Goal: Task Accomplishment & Management: Complete application form

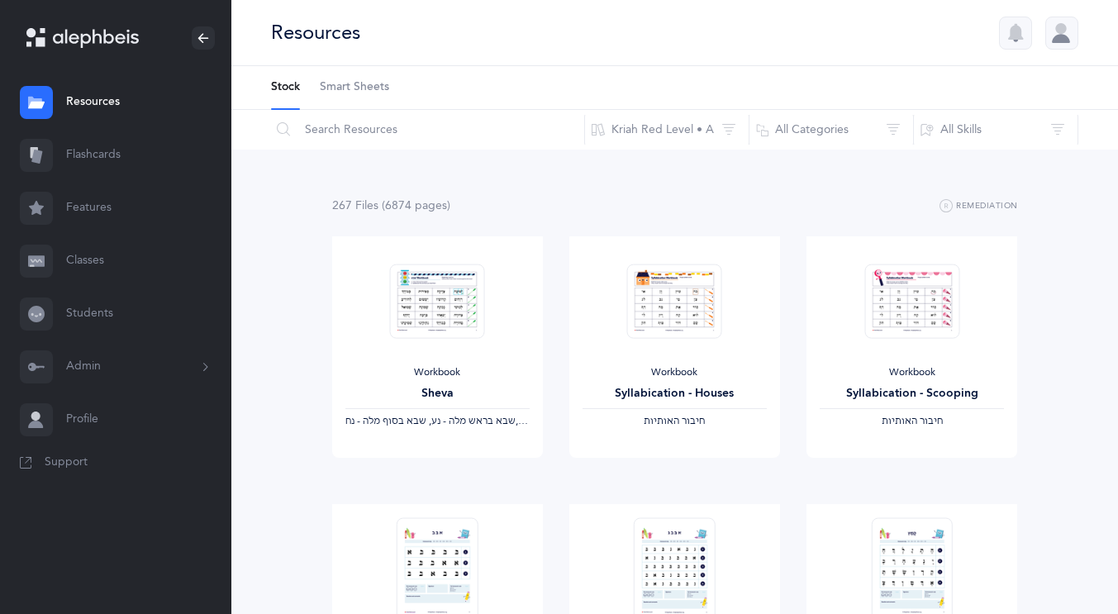
click at [93, 368] on button "Admin" at bounding box center [115, 366] width 231 height 53
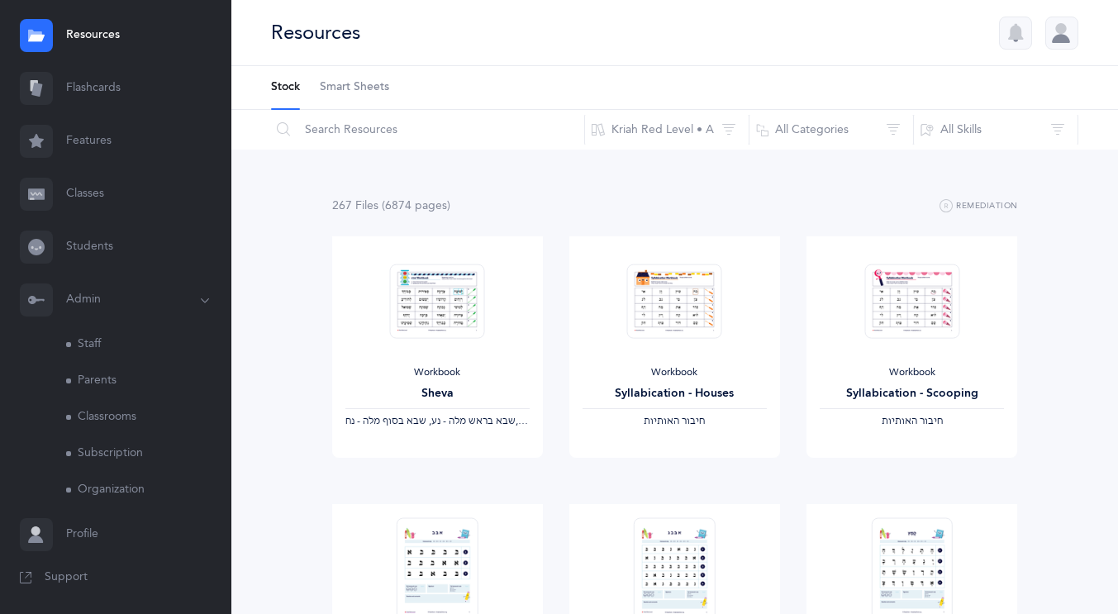
click at [97, 339] on link "Staff" at bounding box center [148, 344] width 165 height 36
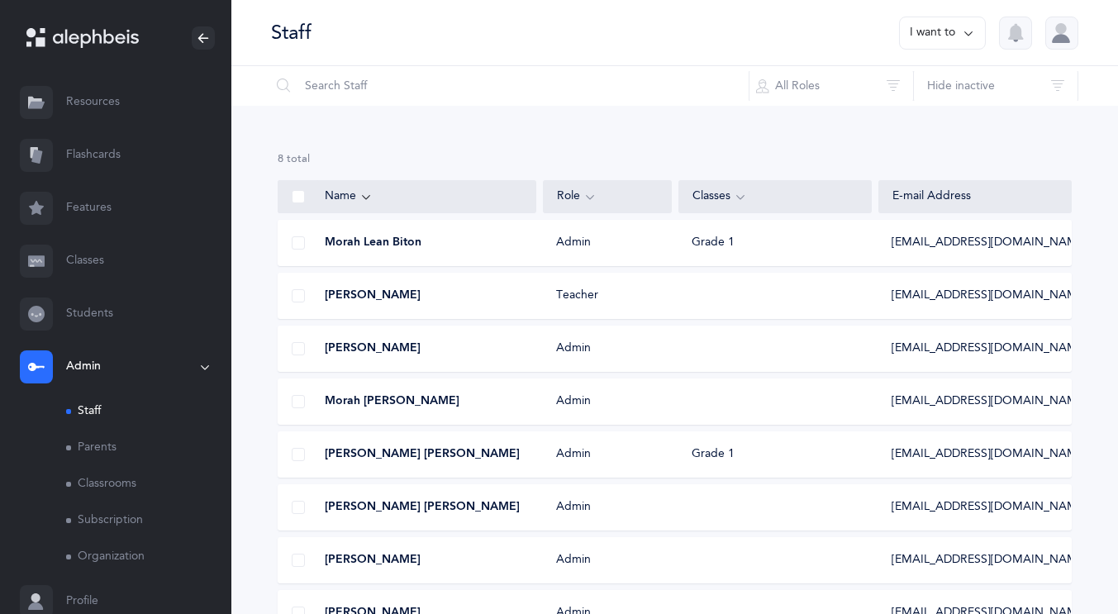
drag, startPoint x: 963, startPoint y: 27, endPoint x: 970, endPoint y: 32, distance: 8.9
click at [970, 32] on icon at bounding box center [968, 33] width 13 height 18
click at [946, 80] on button "Add staff member" at bounding box center [910, 85] width 122 height 30
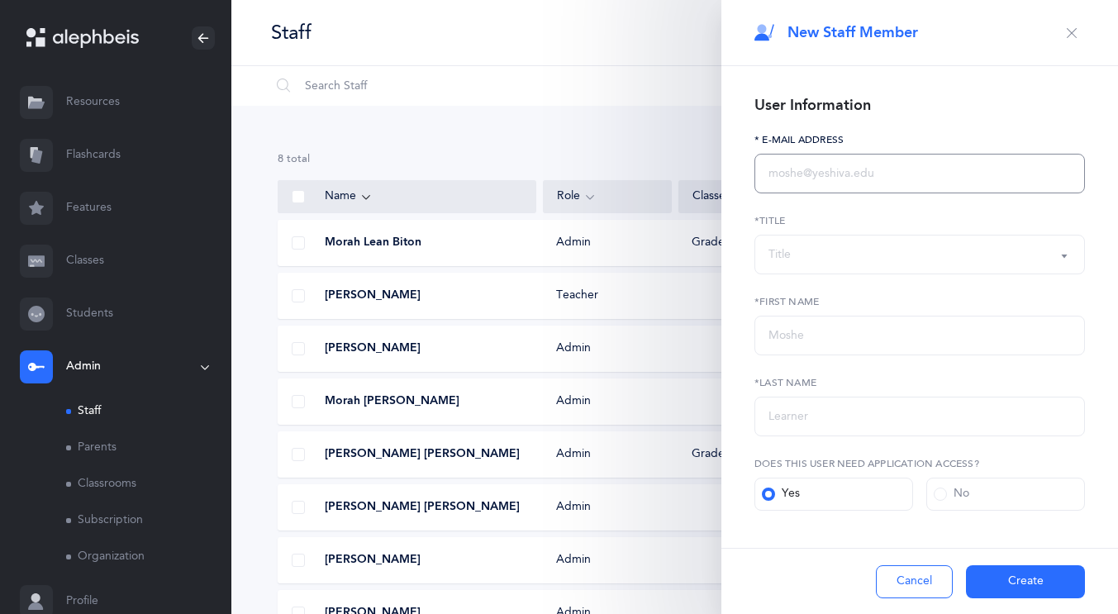
click at [845, 175] on input "text" at bounding box center [919, 174] width 330 height 40
click at [845, 175] on input "mzimerman" at bounding box center [919, 174] width 330 height 40
type input "[EMAIL_ADDRESS][DOMAIN_NAME]"
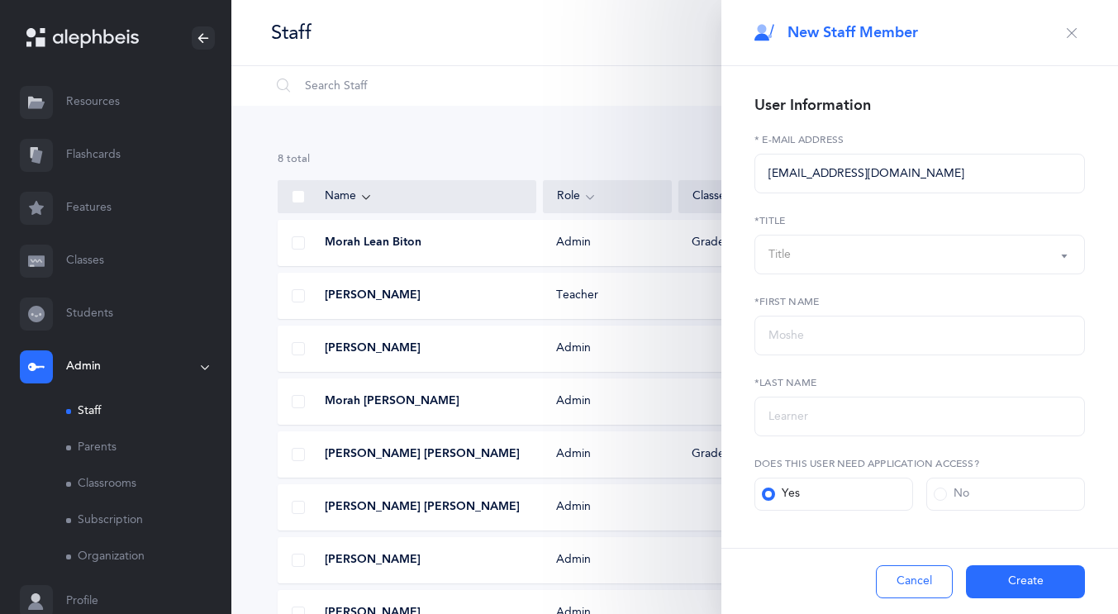
click at [1049, 259] on button "Title" at bounding box center [919, 255] width 330 height 40
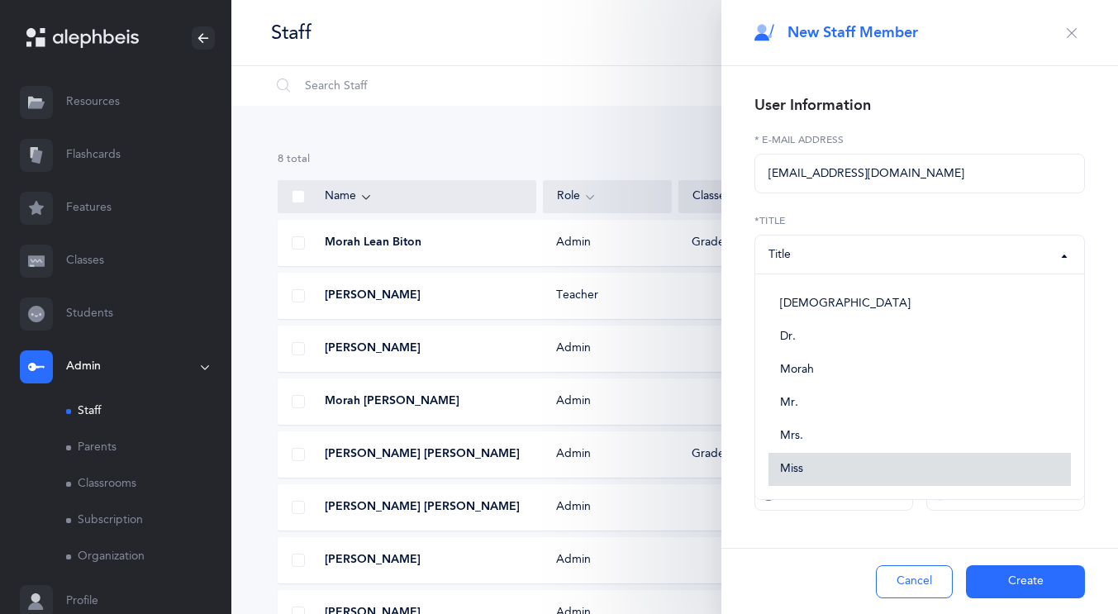
click at [864, 470] on link "Miss" at bounding box center [919, 469] width 302 height 33
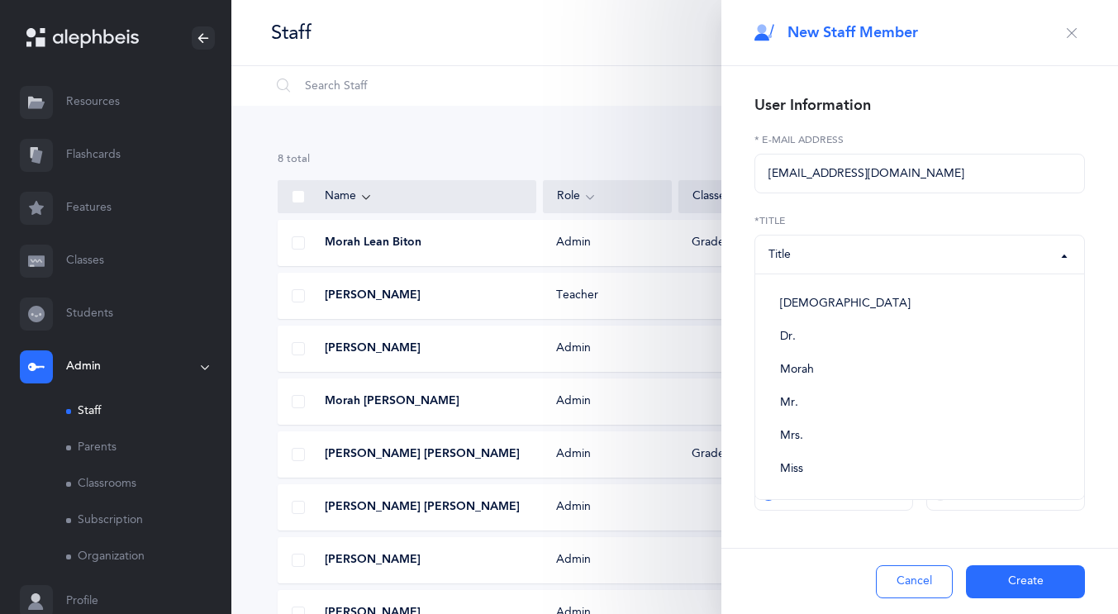
select select "5"
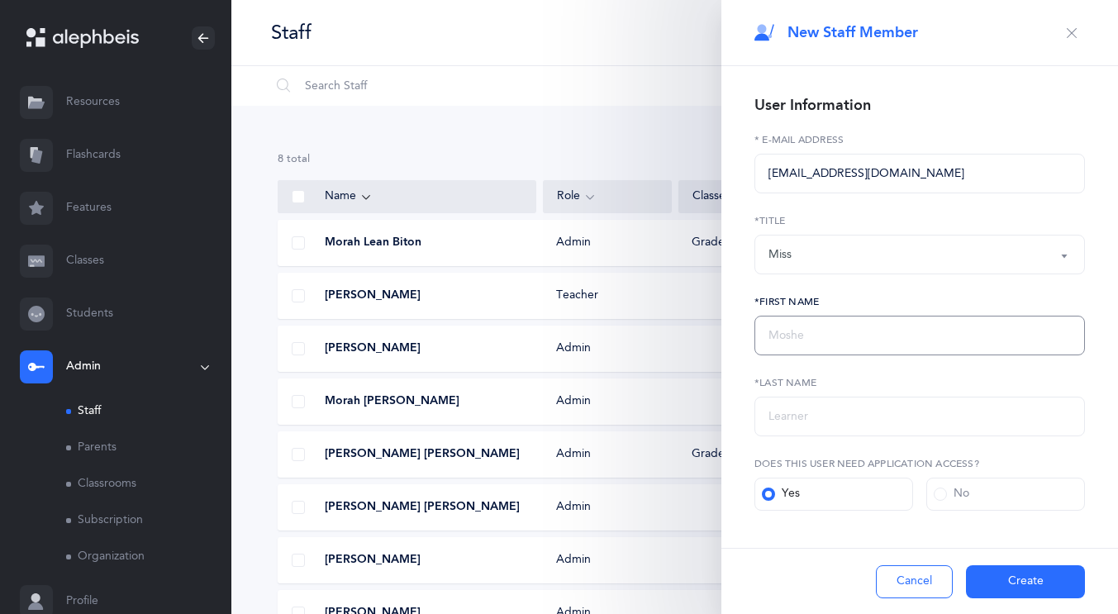
click at [837, 336] on input "text" at bounding box center [919, 336] width 330 height 40
type input "Mevaseret"
click at [807, 422] on input "text" at bounding box center [919, 417] width 330 height 40
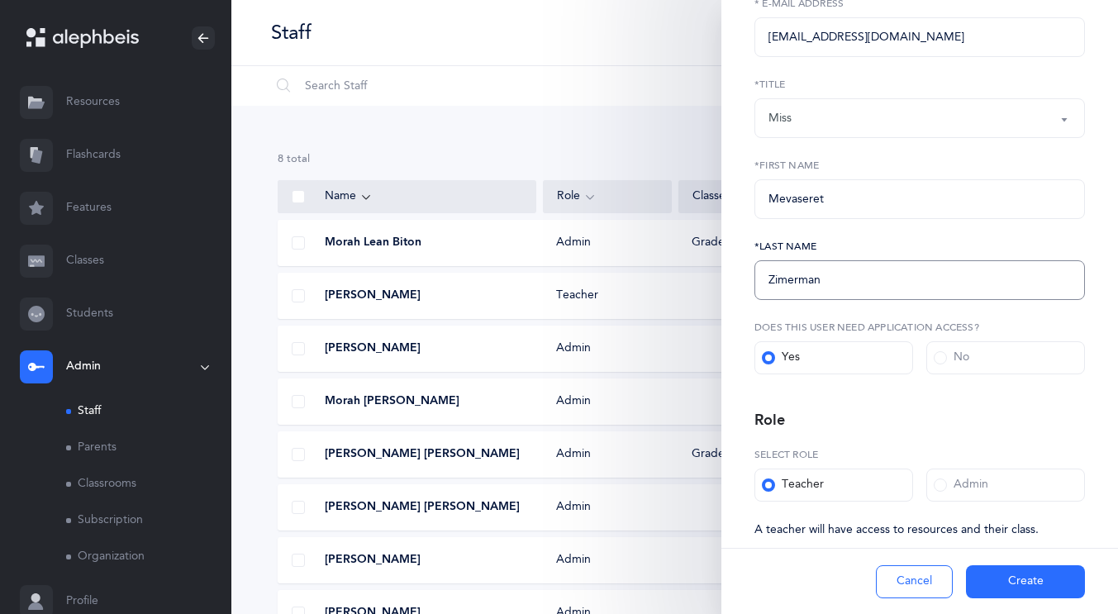
scroll to position [167, 0]
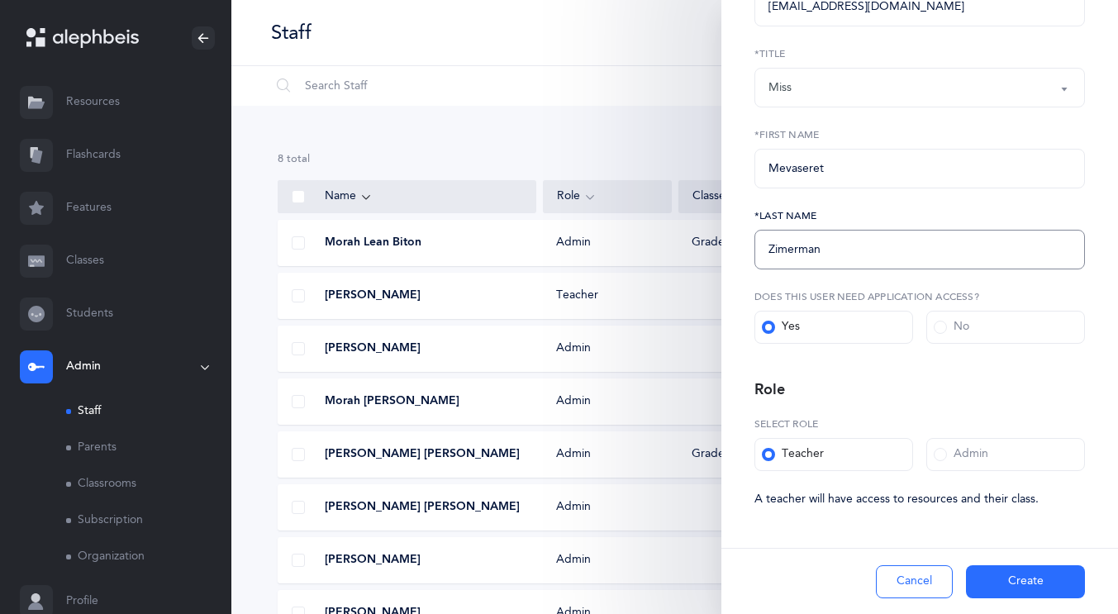
type input "Zimerman"
click at [1012, 582] on button "Create" at bounding box center [1025, 581] width 119 height 33
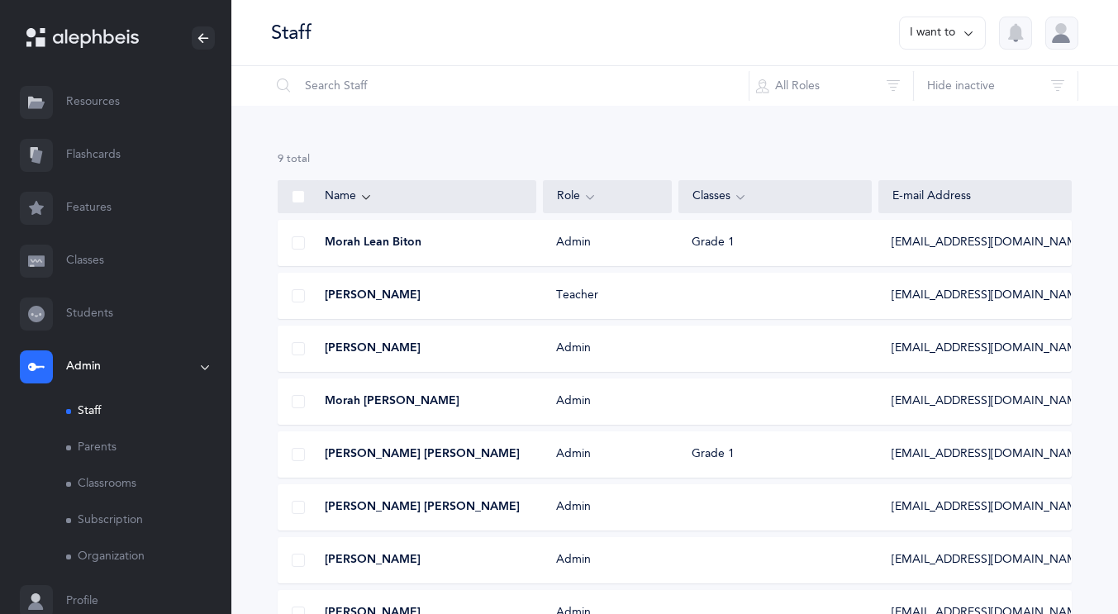
click at [965, 24] on icon at bounding box center [968, 33] width 13 height 18
click at [921, 103] on div "Add staff member" at bounding box center [910, 85] width 150 height 58
click at [901, 86] on button "Add staff member" at bounding box center [910, 85] width 122 height 30
select select
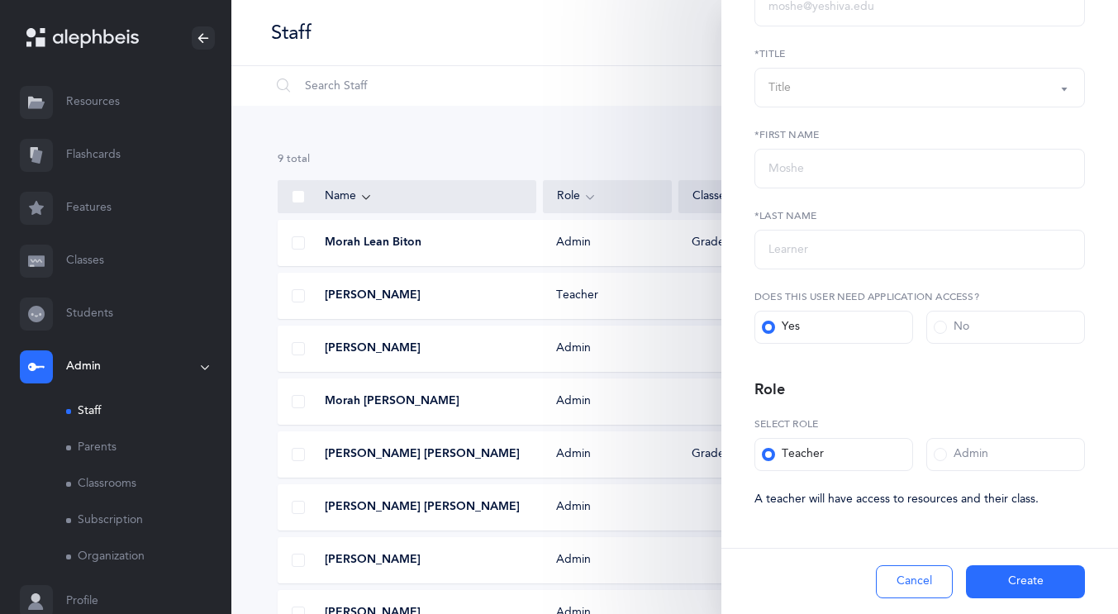
click at [801, 93] on div "Title" at bounding box center [919, 88] width 302 height 28
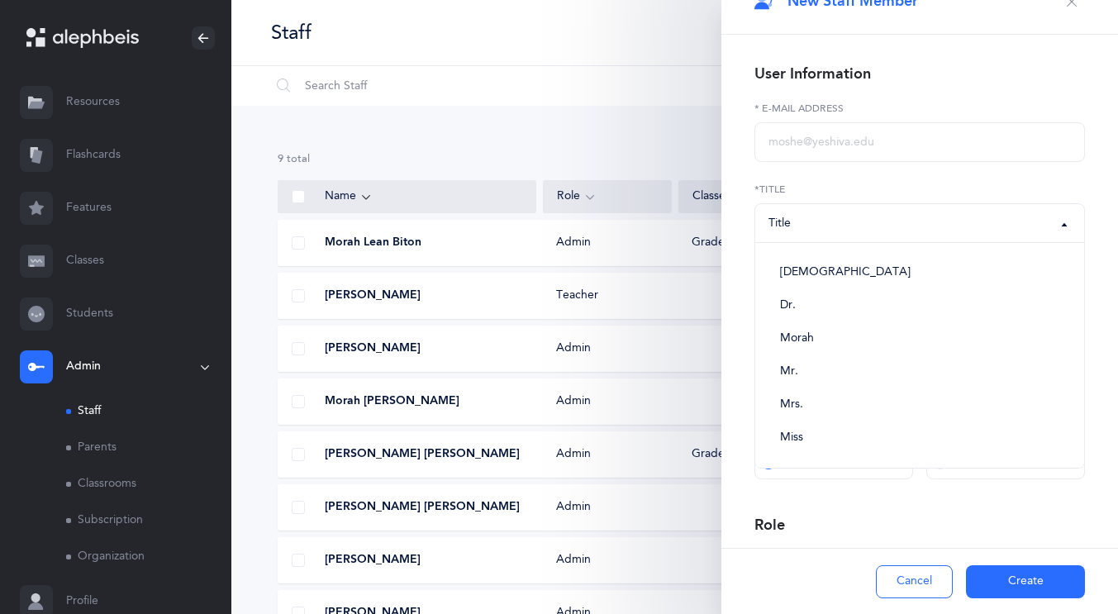
scroll to position [0, 0]
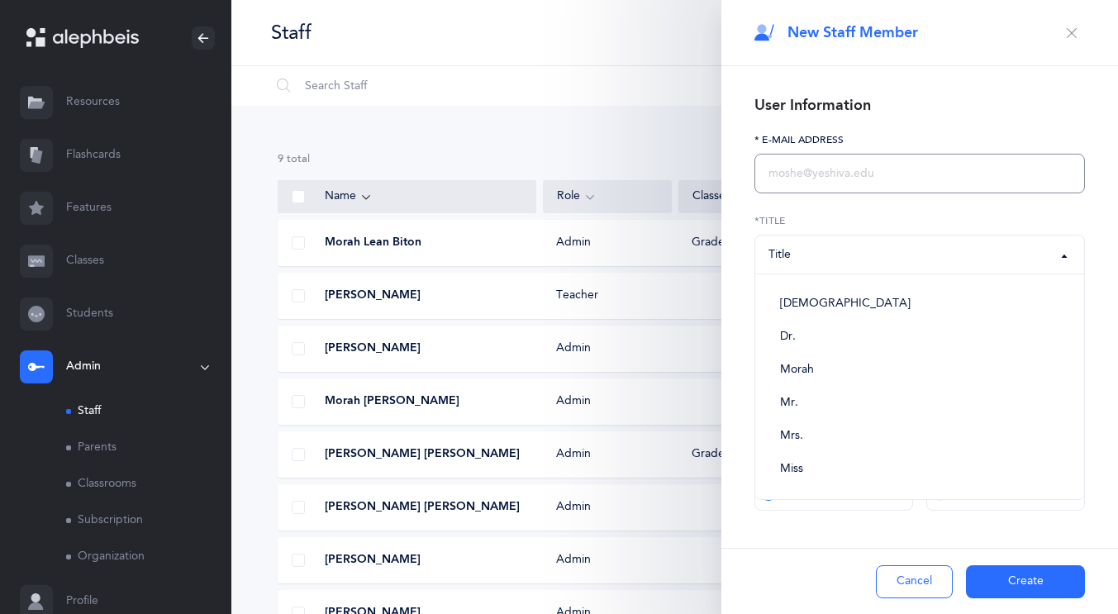
click at [836, 170] on input "text" at bounding box center [919, 174] width 330 height 40
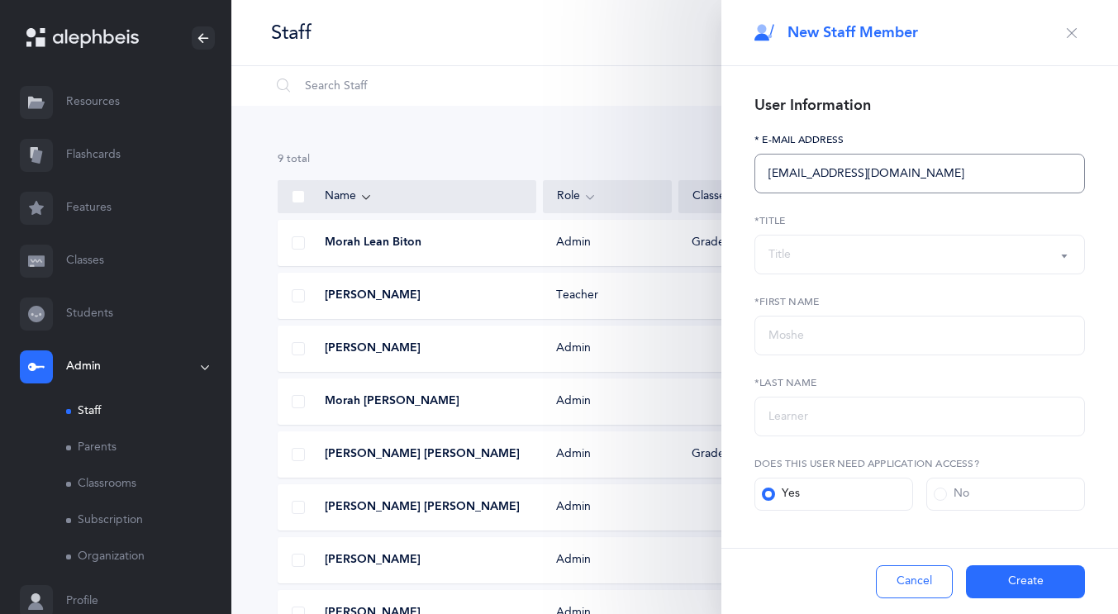
type input "[EMAIL_ADDRESS][DOMAIN_NAME]"
click at [1058, 254] on button "Title" at bounding box center [919, 255] width 330 height 40
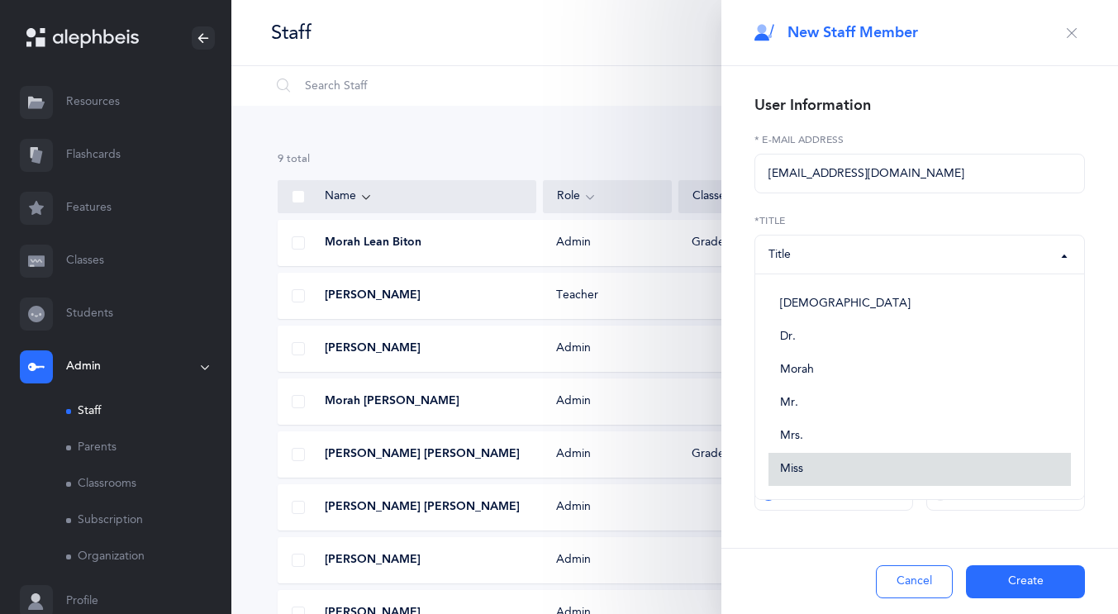
click at [789, 464] on span "Miss" at bounding box center [791, 469] width 23 height 15
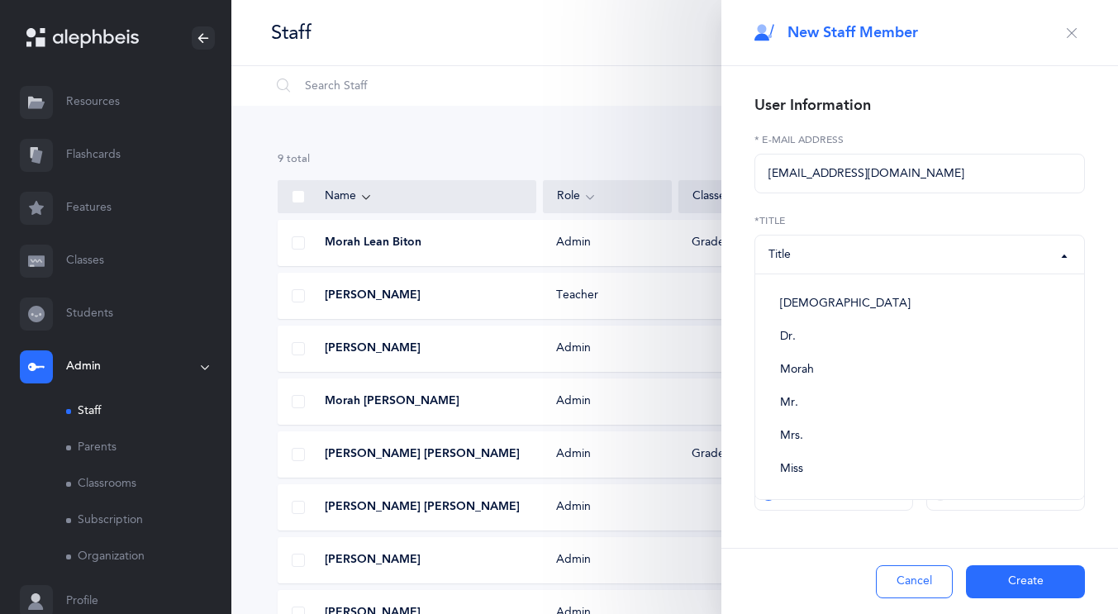
select select "5"
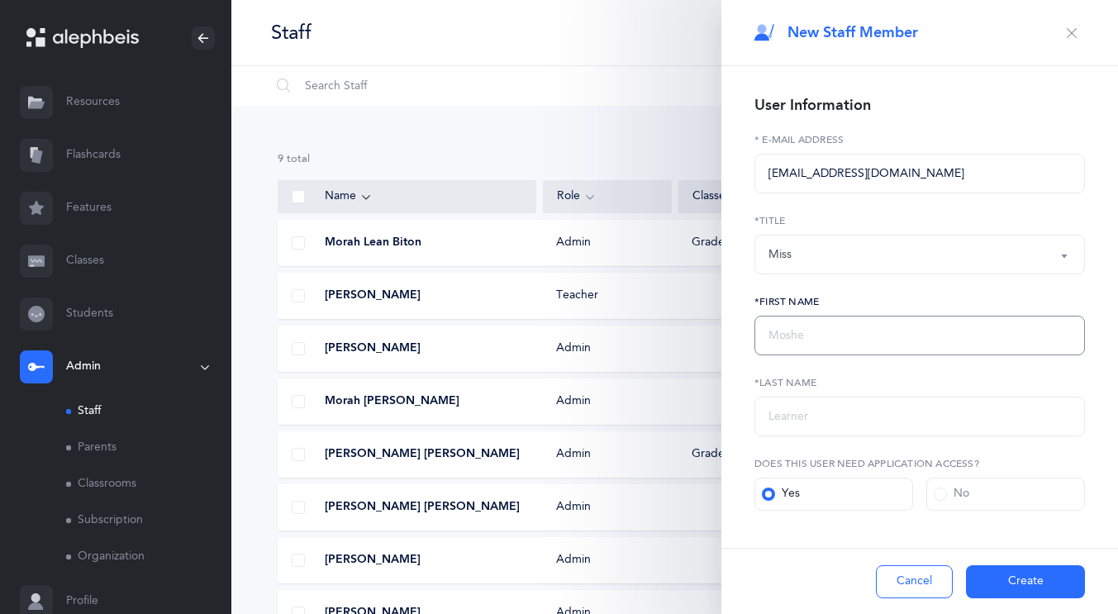
click at [783, 335] on input "text" at bounding box center [919, 336] width 330 height 40
type input "Einat"
type input "A"
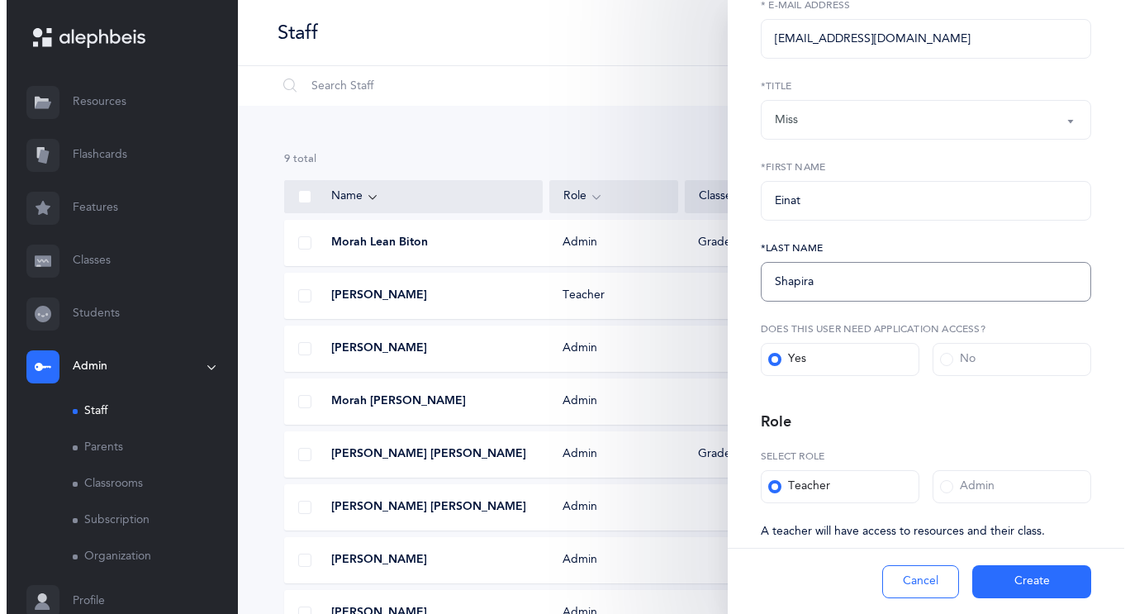
scroll to position [167, 0]
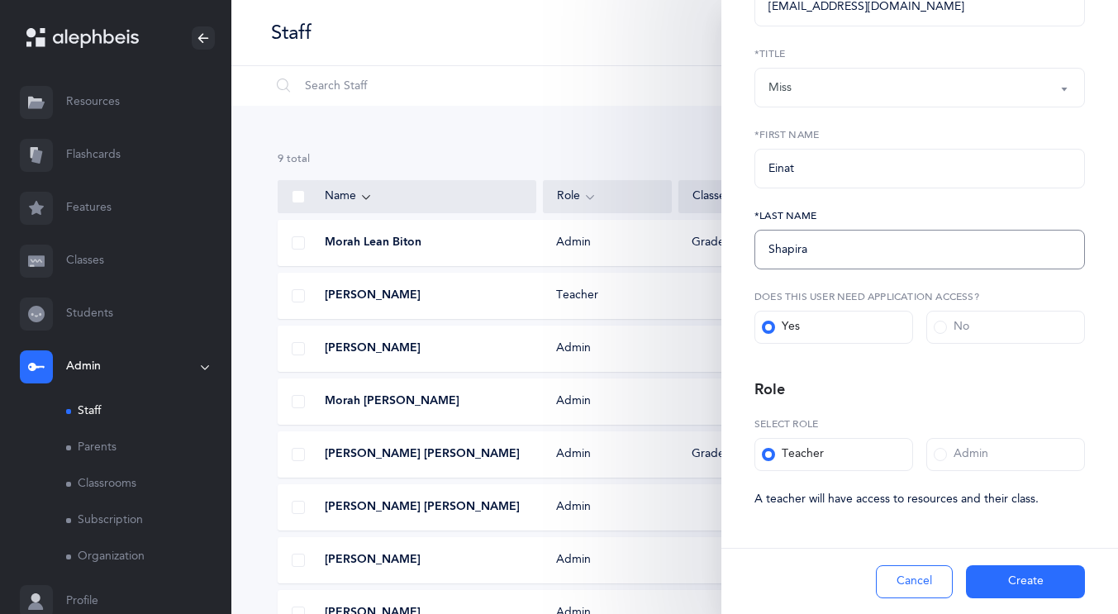
type input "Shapira"
click at [1002, 572] on button "Create" at bounding box center [1025, 581] width 119 height 33
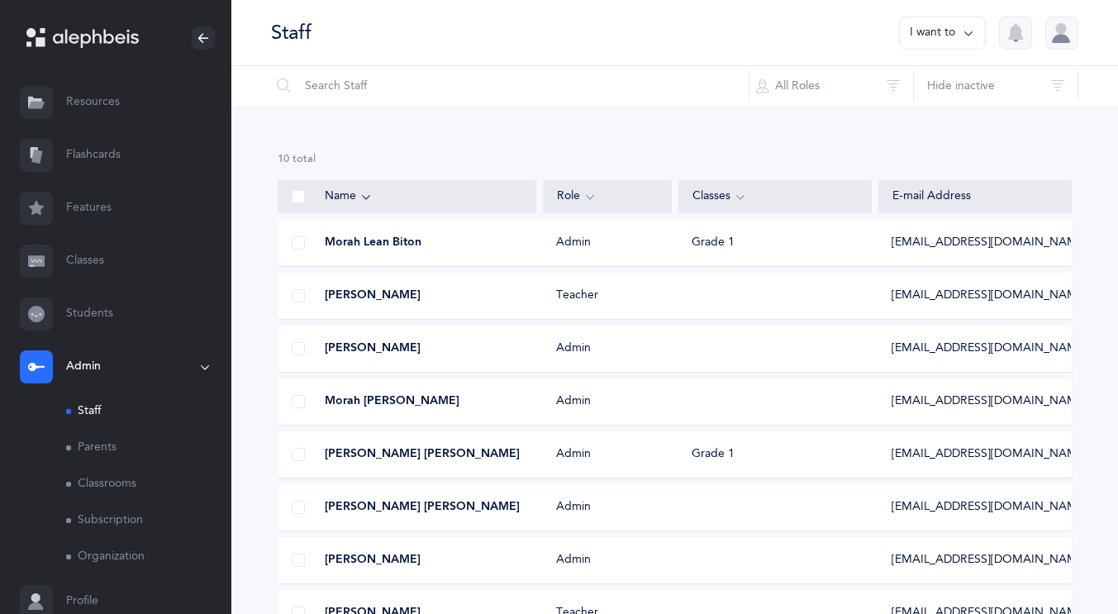
click at [129, 477] on link "Classrooms" at bounding box center [148, 484] width 165 height 36
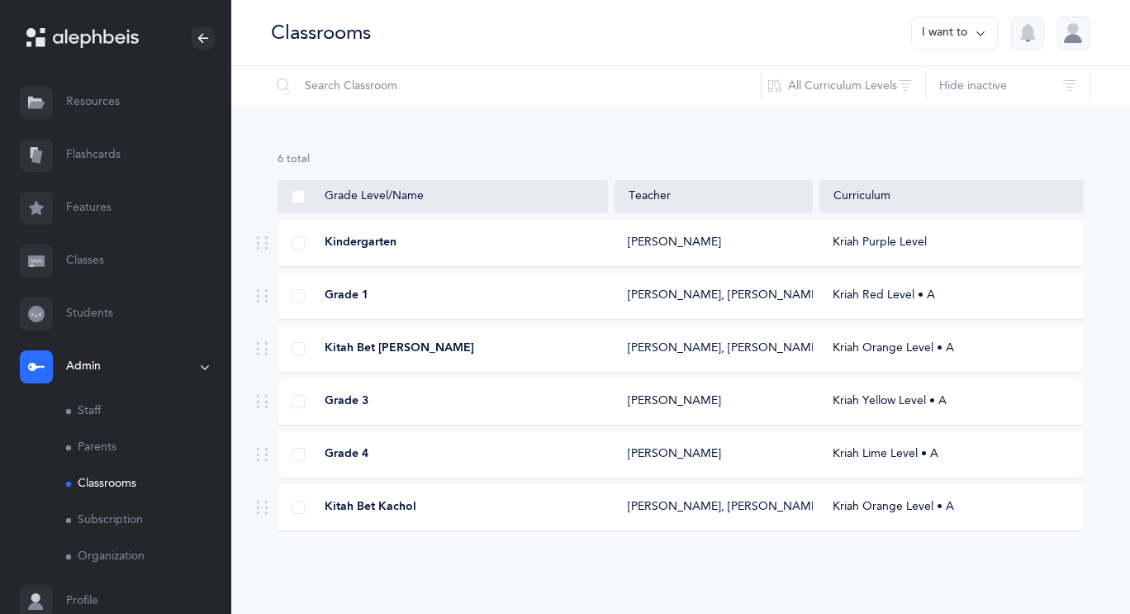
click at [464, 292] on div "Grade 1" at bounding box center [443, 296] width 330 height 17
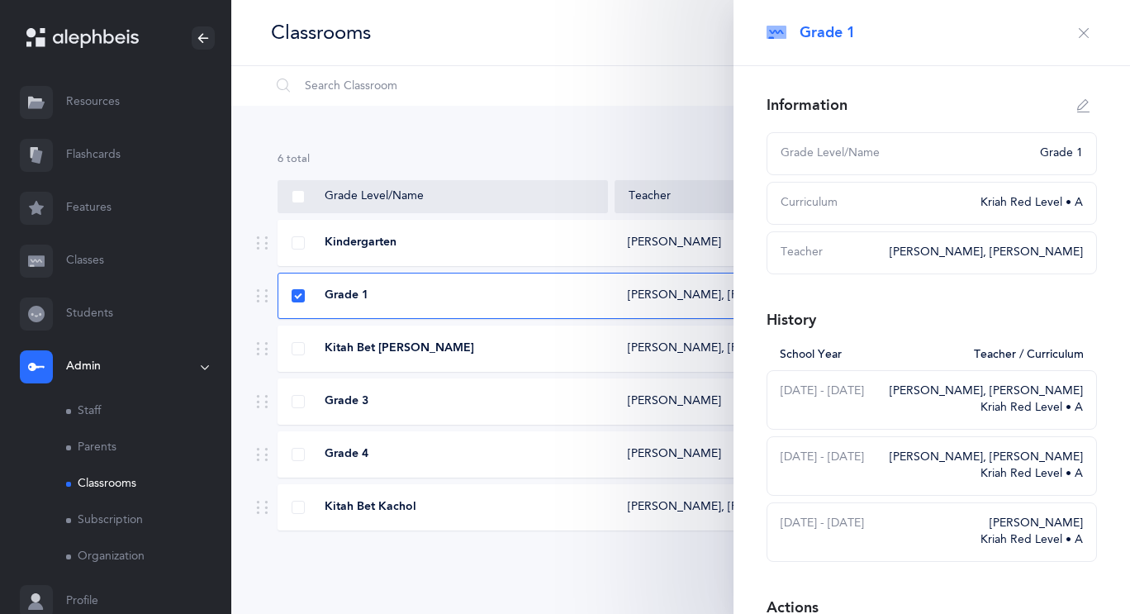
select select
click at [1074, 95] on button "button" at bounding box center [1084, 106] width 26 height 26
type input "Grade 1"
select select "2"
select select "1698"
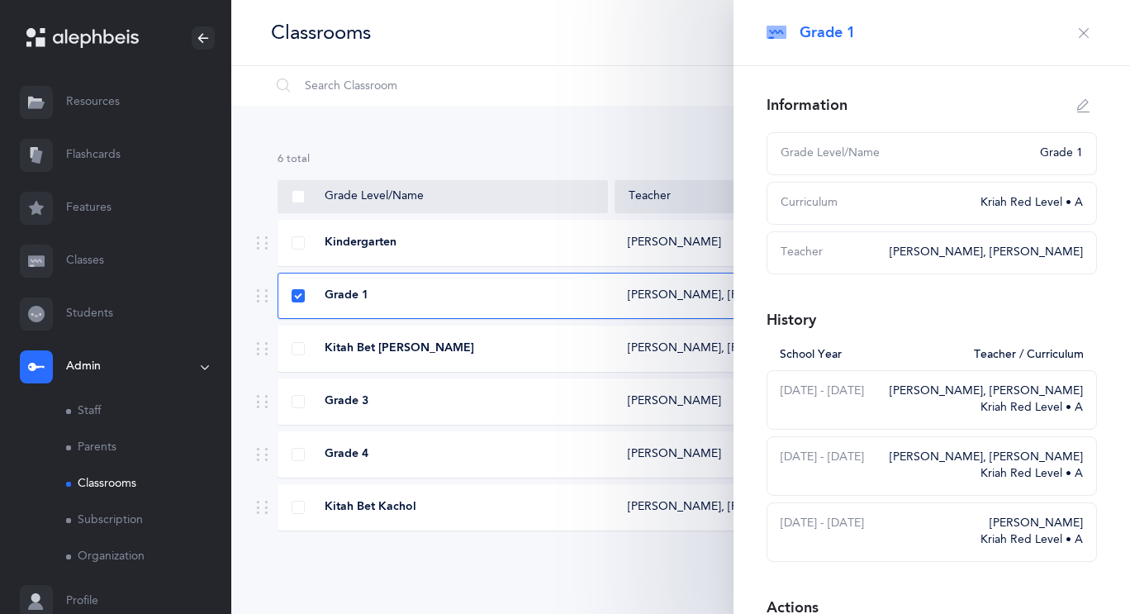
select select "2655"
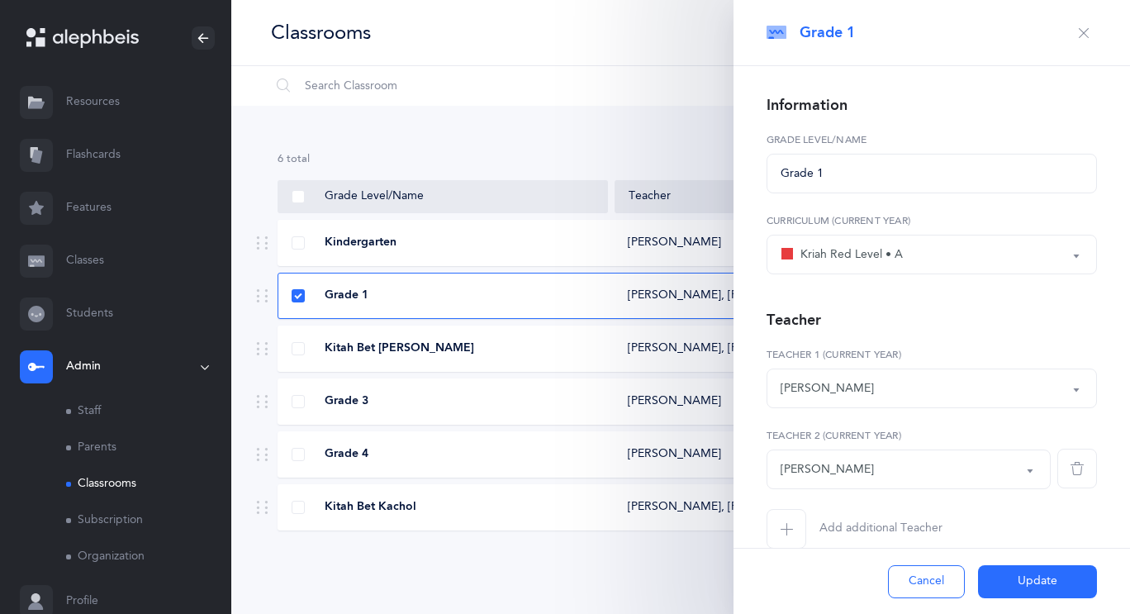
scroll to position [27, 0]
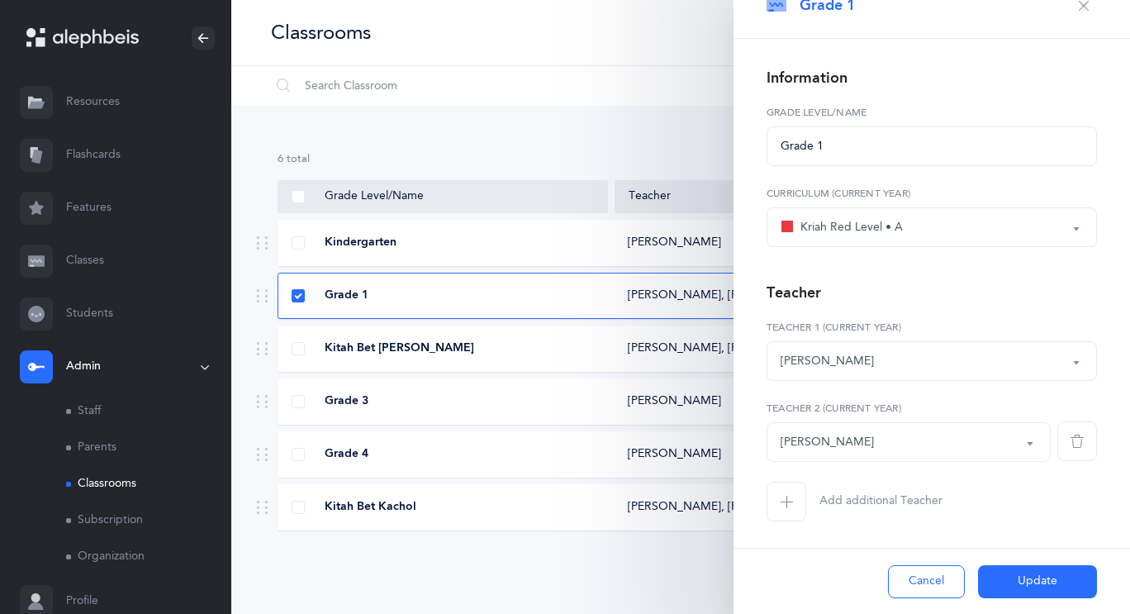
click at [796, 509] on span "button" at bounding box center [787, 502] width 40 height 40
click at [953, 522] on div "*Choose teacher" at bounding box center [909, 523] width 256 height 28
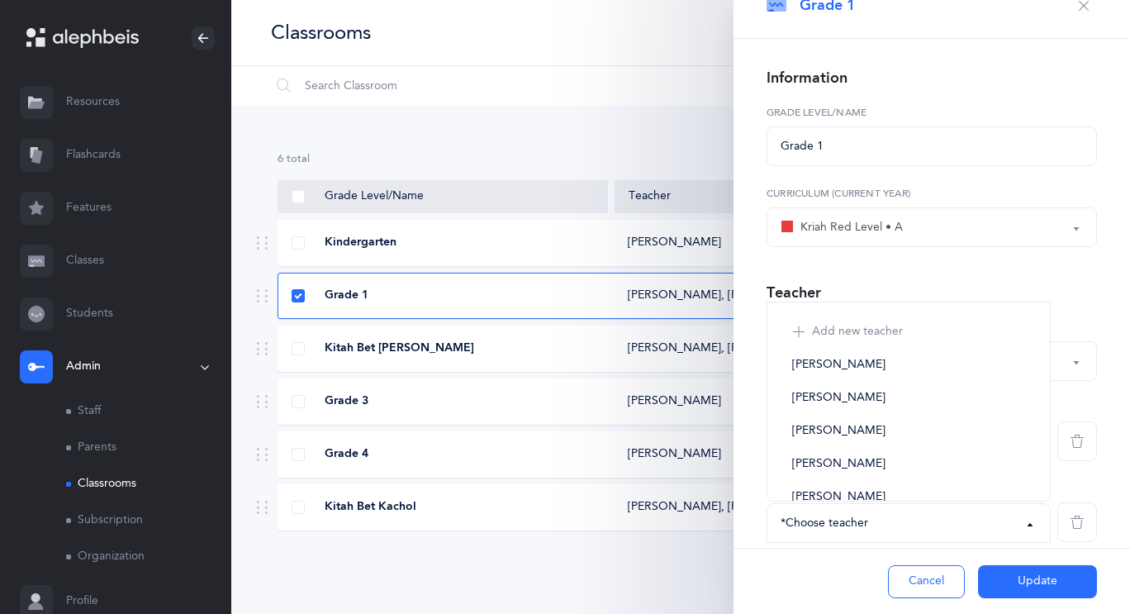
click at [912, 368] on link "[PERSON_NAME]" at bounding box center [909, 365] width 256 height 33
select select "2656"
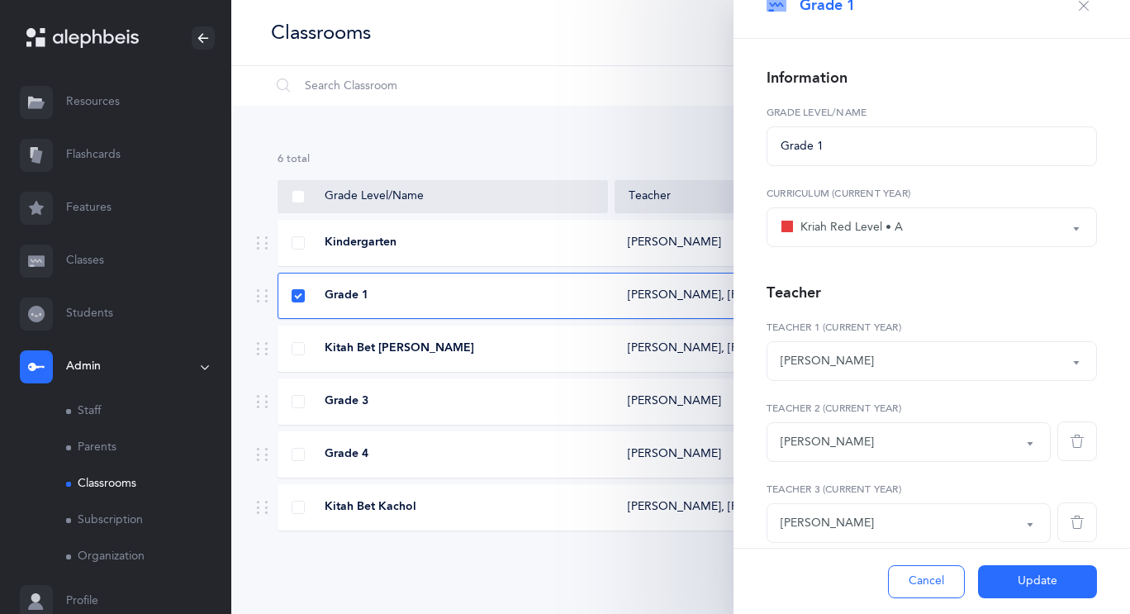
scroll to position [108, 0]
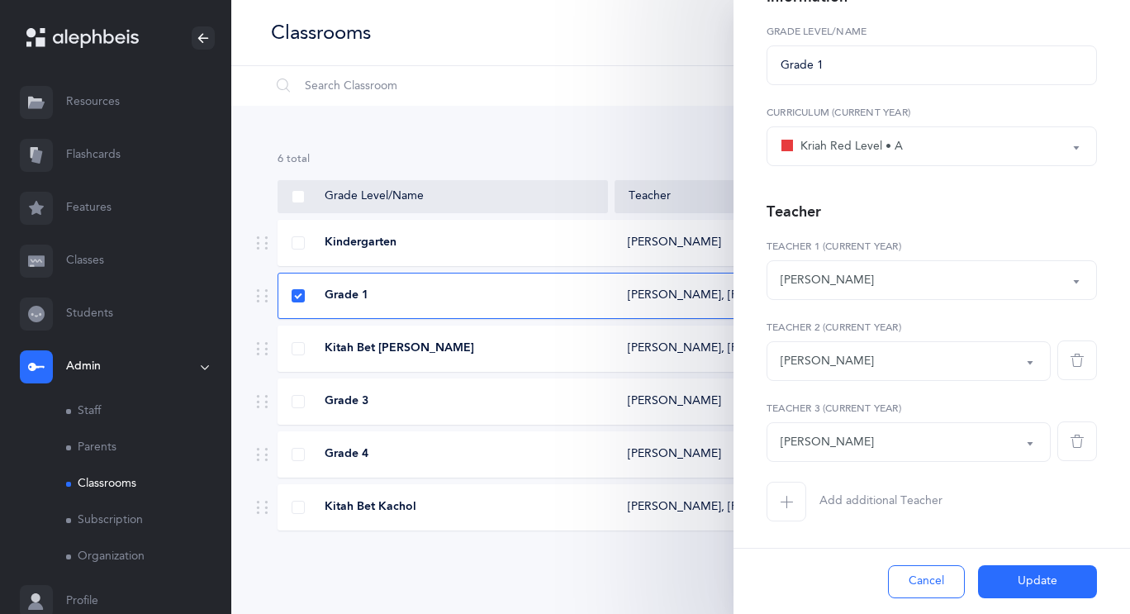
click at [789, 506] on icon "button" at bounding box center [786, 501] width 13 height 13
click at [998, 523] on div "*Choose teacher" at bounding box center [909, 523] width 256 height 28
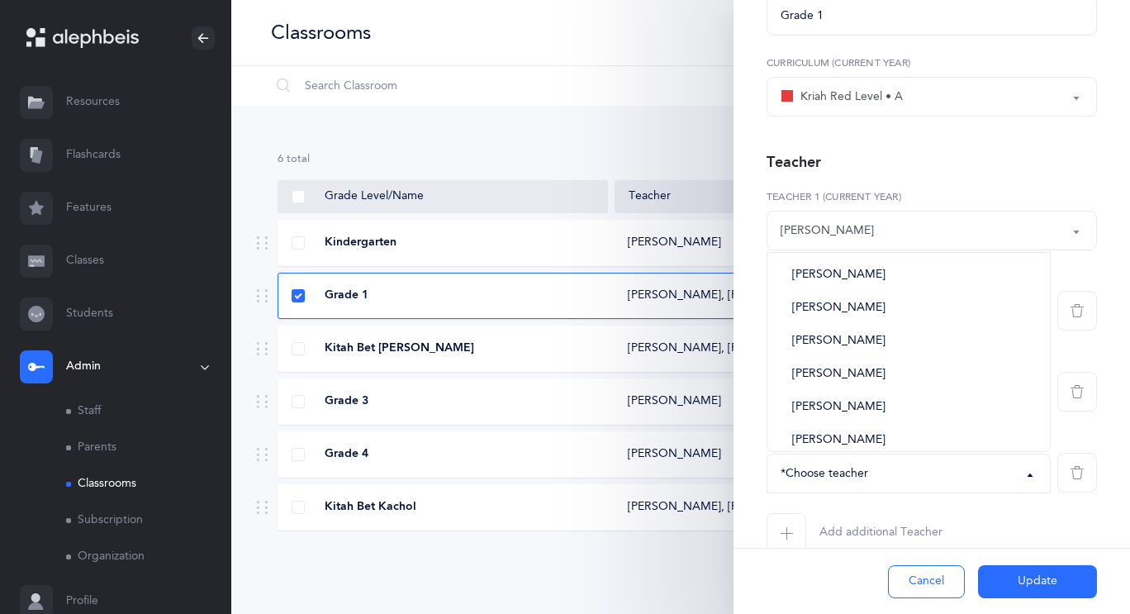
scroll to position [40, 0]
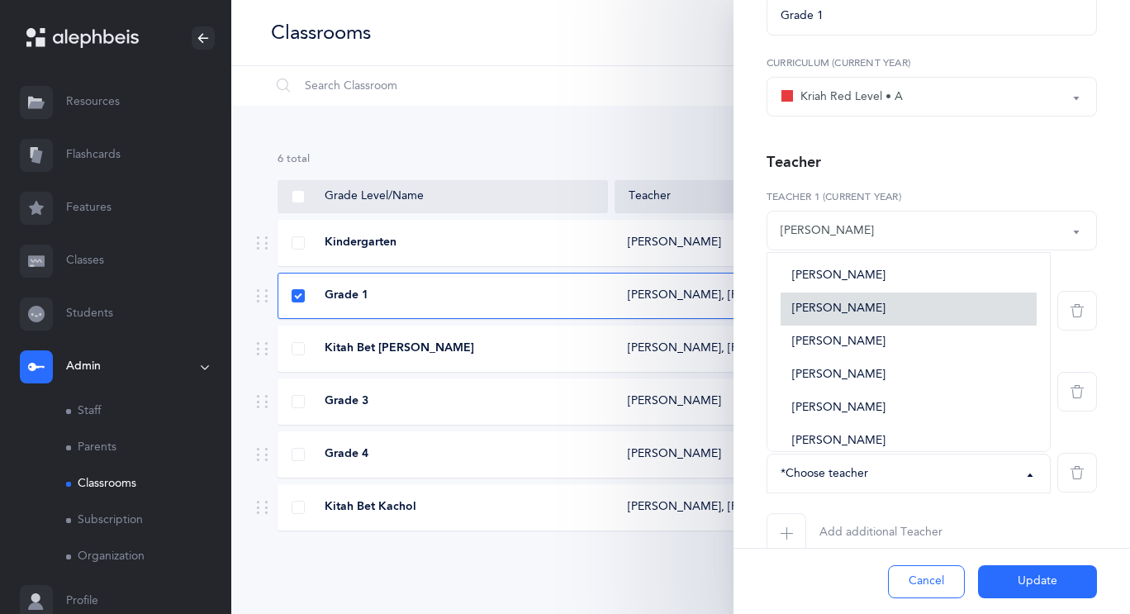
click at [835, 309] on span "[PERSON_NAME]" at bounding box center [838, 309] width 93 height 15
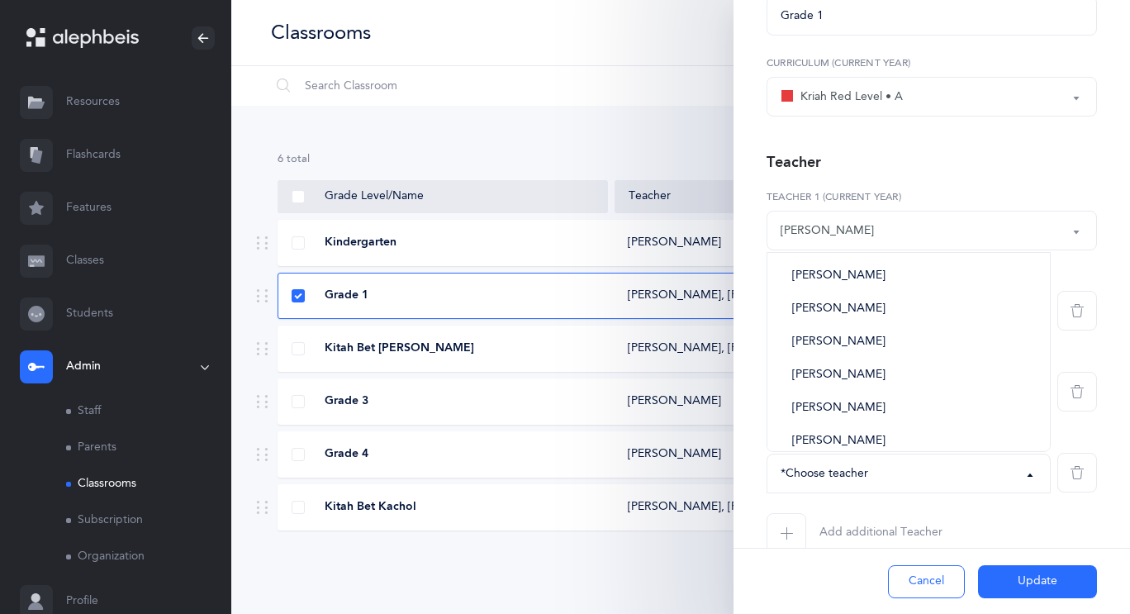
select select "2657"
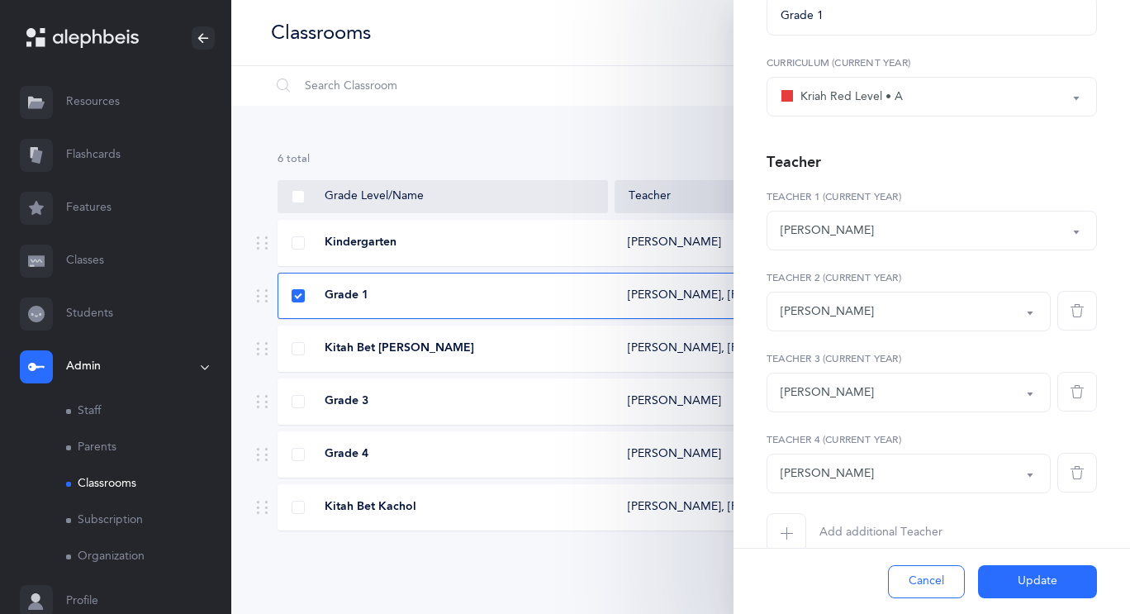
click at [1029, 584] on button "Update" at bounding box center [1037, 581] width 119 height 33
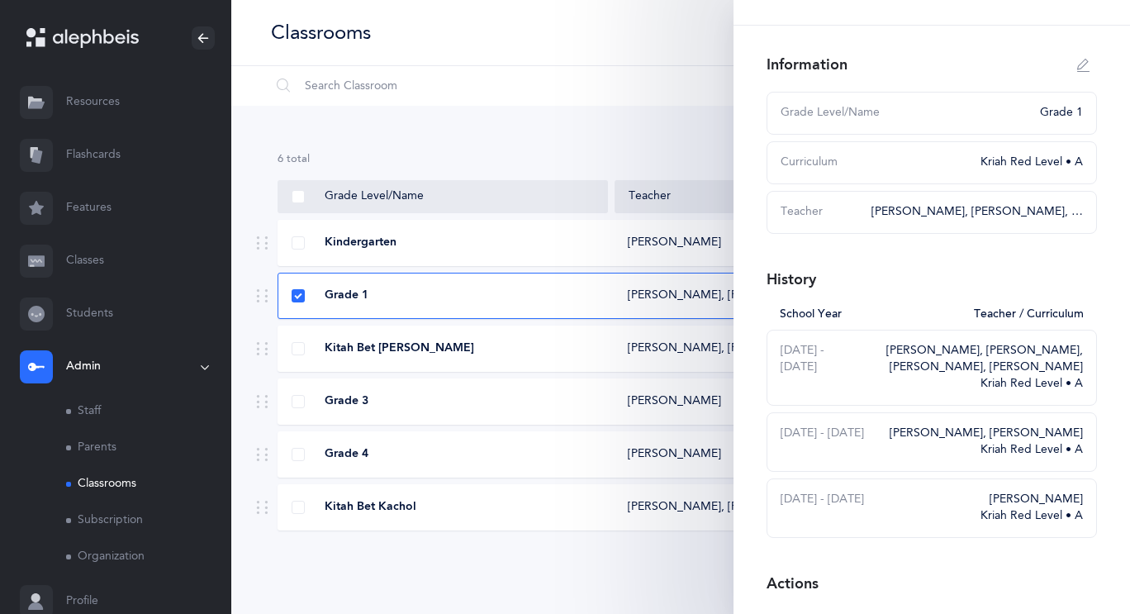
scroll to position [0, 0]
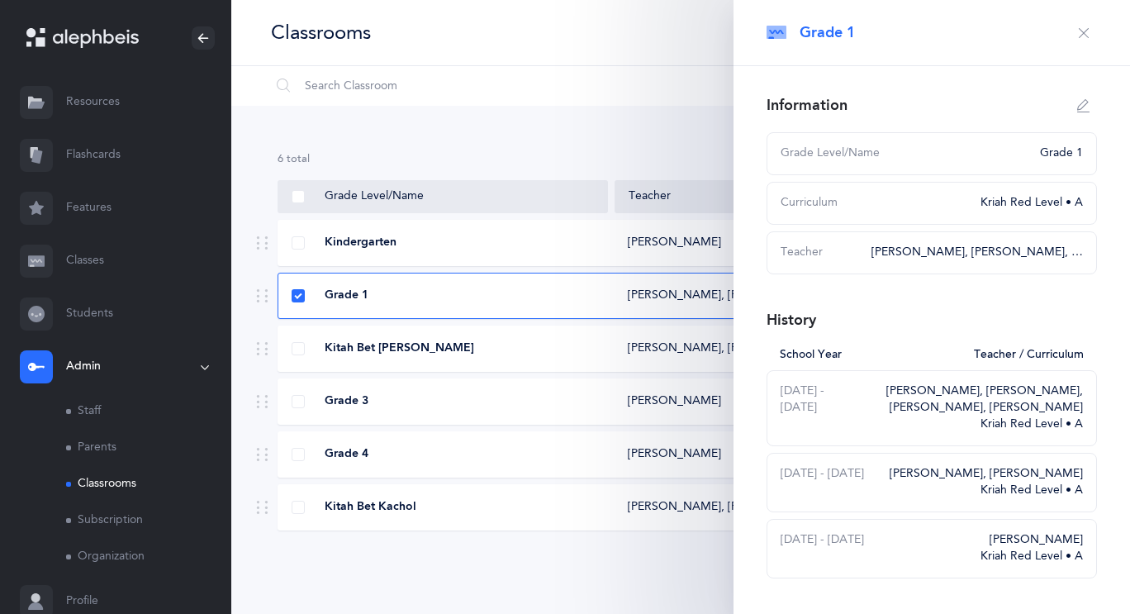
click at [1071, 40] on button "button" at bounding box center [1084, 33] width 26 height 26
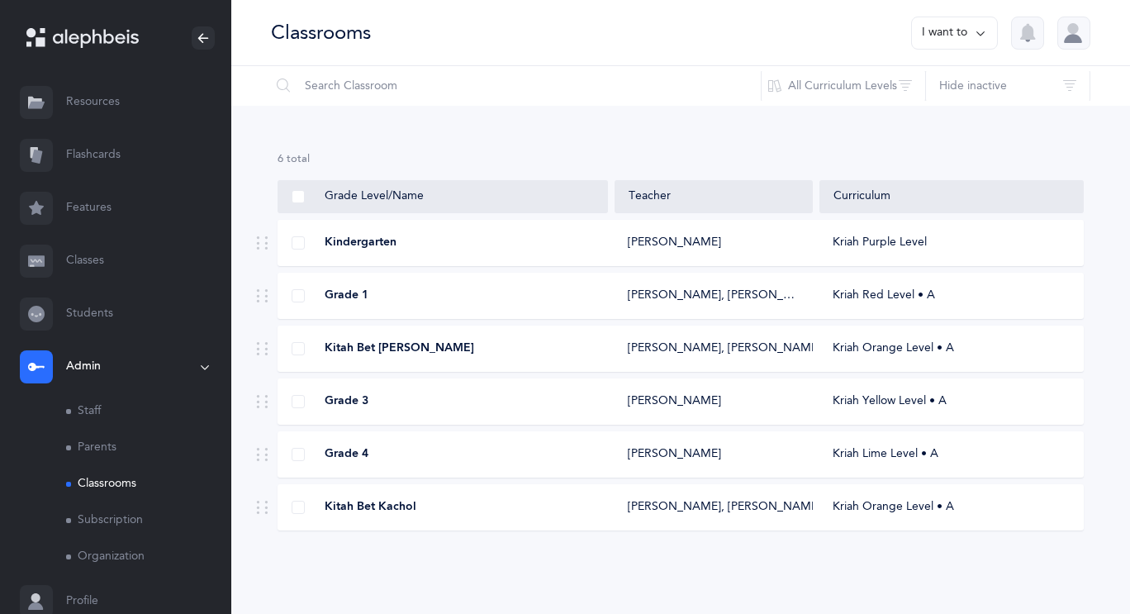
click at [383, 353] on span "Kitah Bet [PERSON_NAME]" at bounding box center [400, 348] width 150 height 17
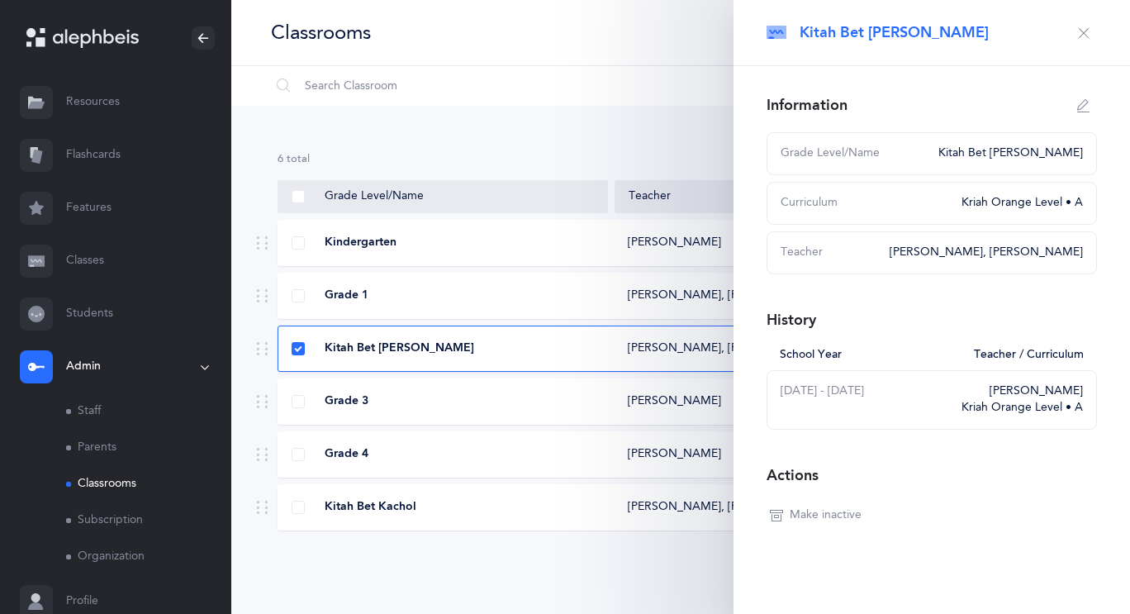
click at [1077, 107] on icon "button" at bounding box center [1083, 105] width 13 height 13
type input "Kitah Bet [PERSON_NAME]"
select select "3"
select select "2479"
select select "2655"
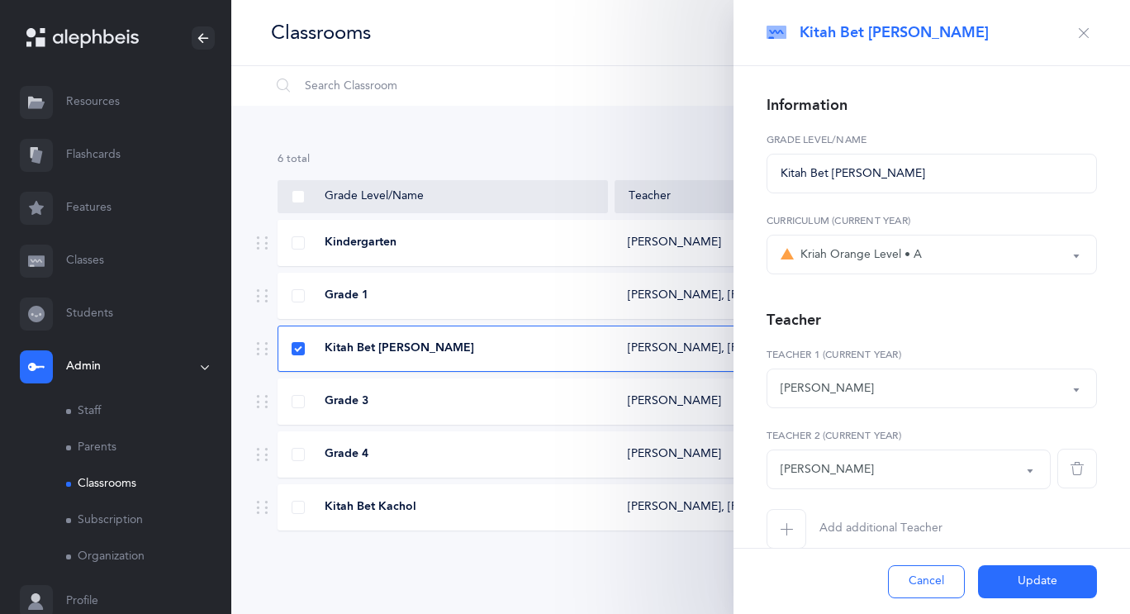
click at [788, 521] on span "button" at bounding box center [787, 529] width 40 height 40
click at [788, 521] on label "Teacher 3 (Current Year)" at bounding box center [909, 516] width 284 height 15
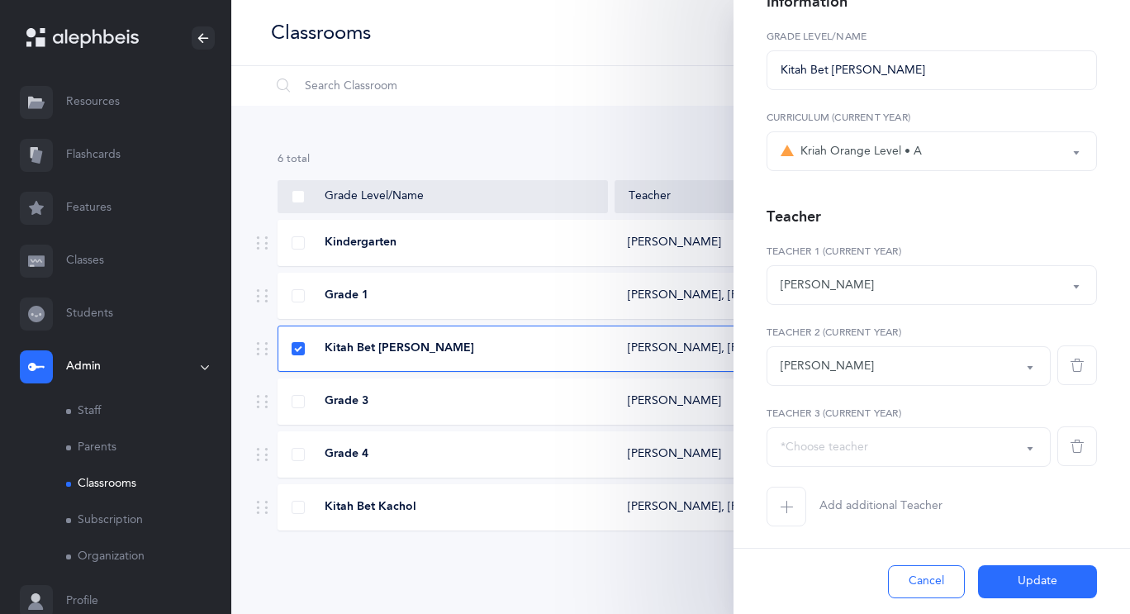
scroll to position [108, 0]
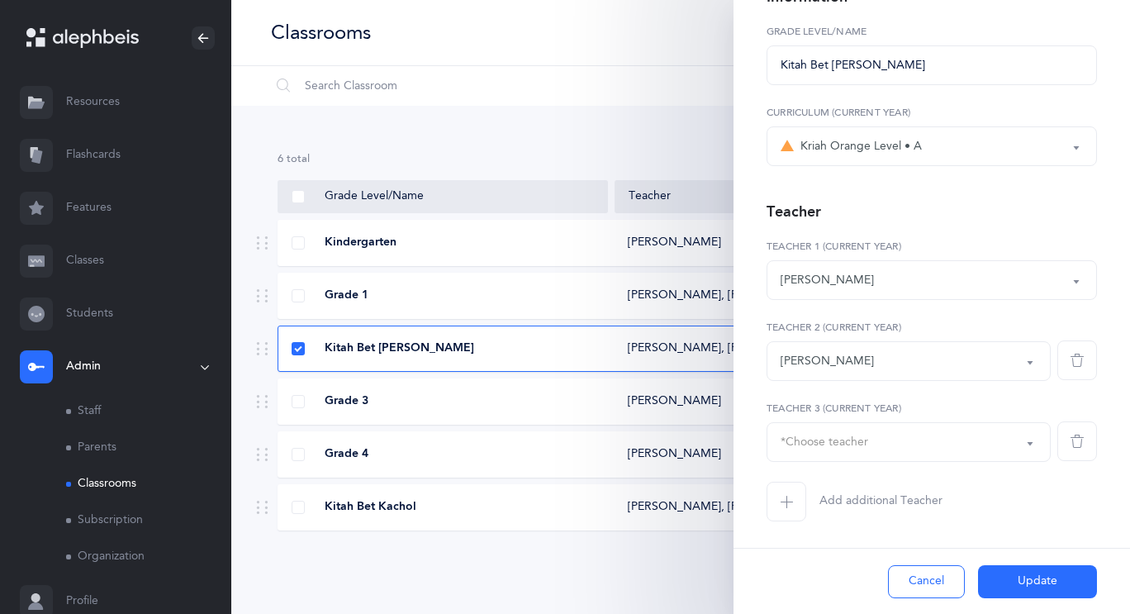
click at [869, 454] on div "*Choose teacher" at bounding box center [909, 442] width 256 height 28
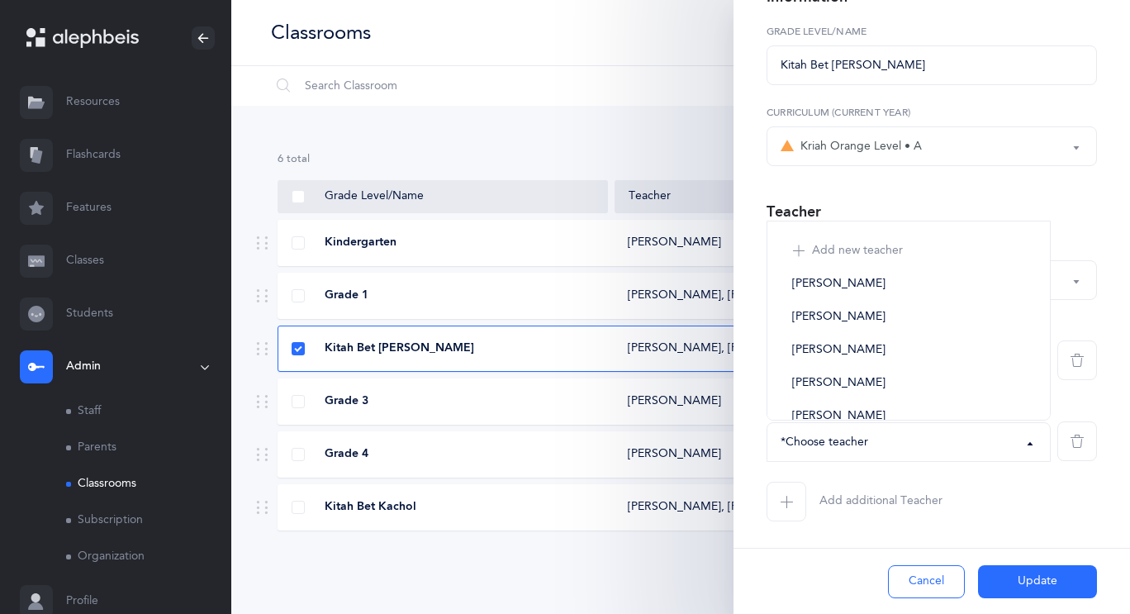
click at [903, 293] on link "[PERSON_NAME]" at bounding box center [909, 284] width 256 height 33
select select "2656"
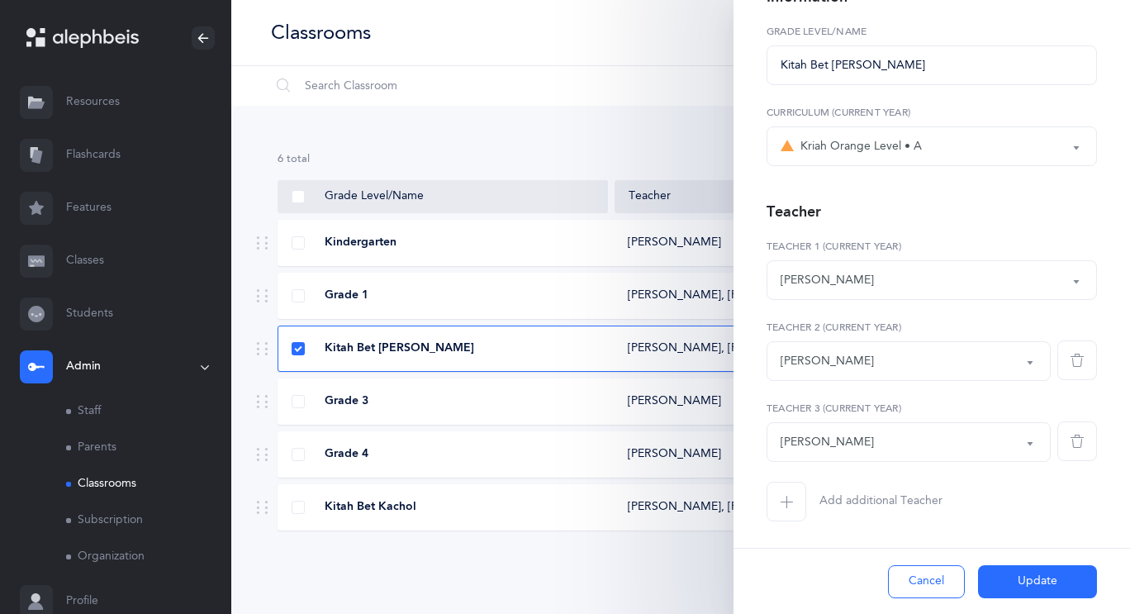
click at [1027, 579] on button "Update" at bounding box center [1037, 581] width 119 height 33
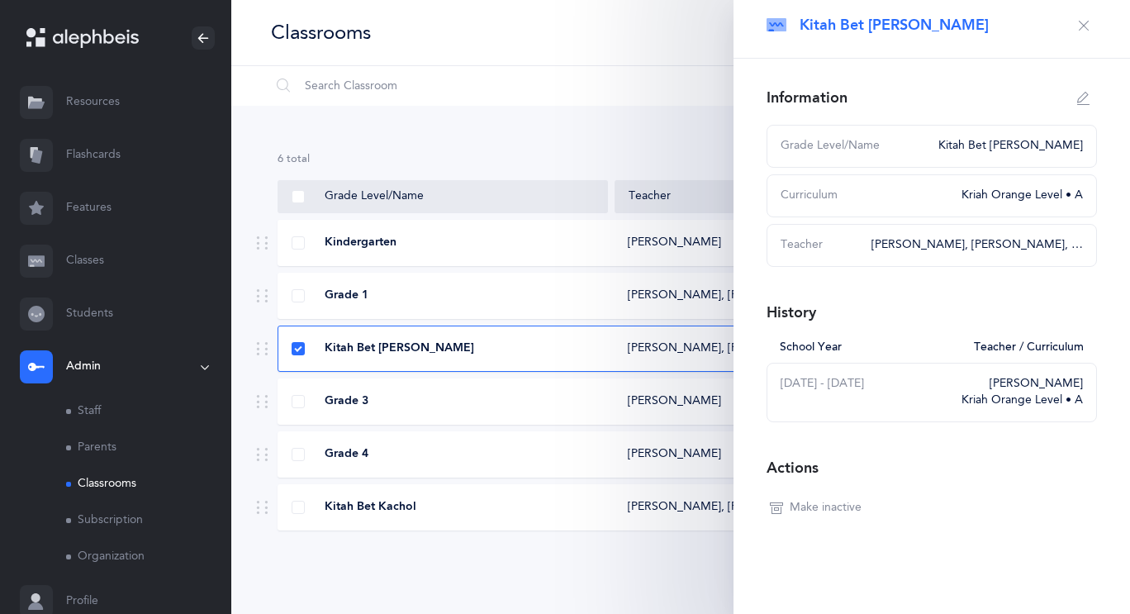
click at [319, 507] on div "Kitah Bet Kachol" at bounding box center [443, 507] width 330 height 17
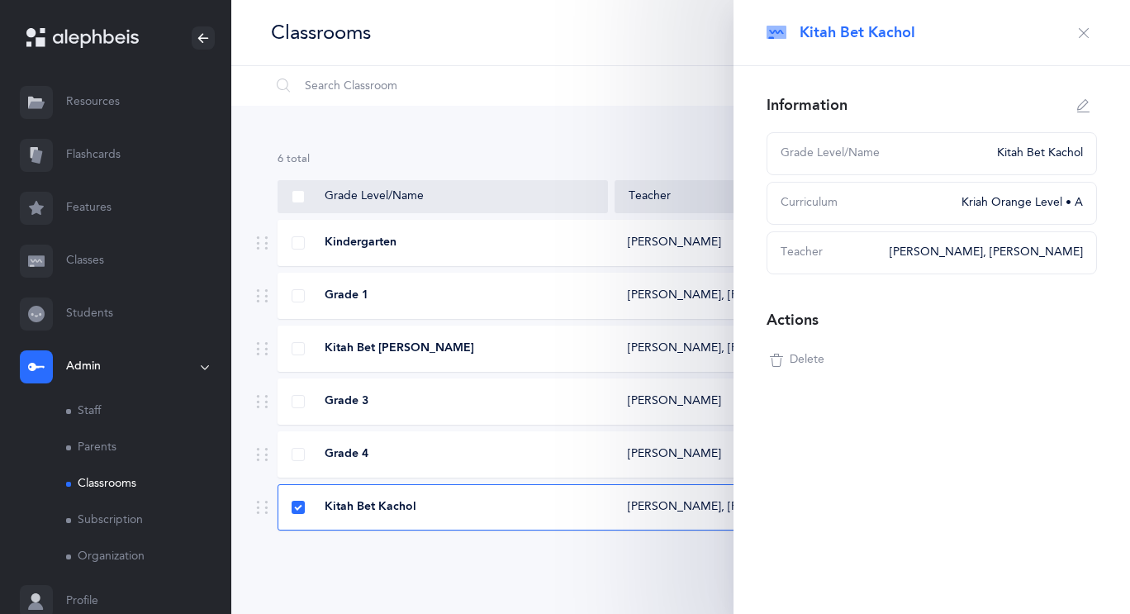
click at [1084, 106] on icon "button" at bounding box center [1083, 105] width 13 height 13
type input "Kitah Bet Kachol"
select select "3"
select select "2479"
select select "2655"
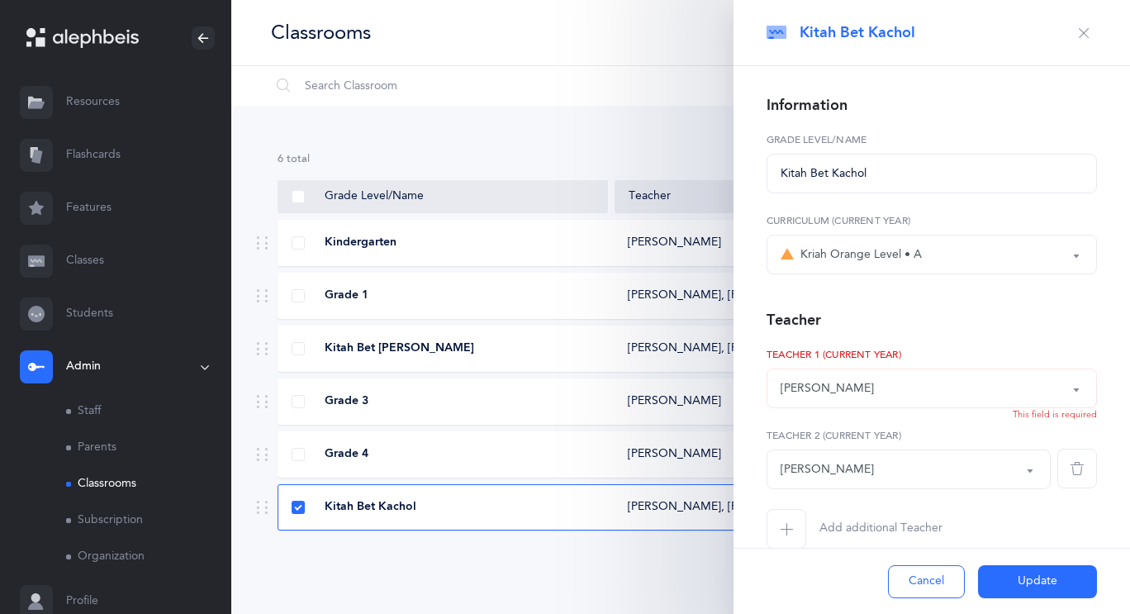
scroll to position [27, 0]
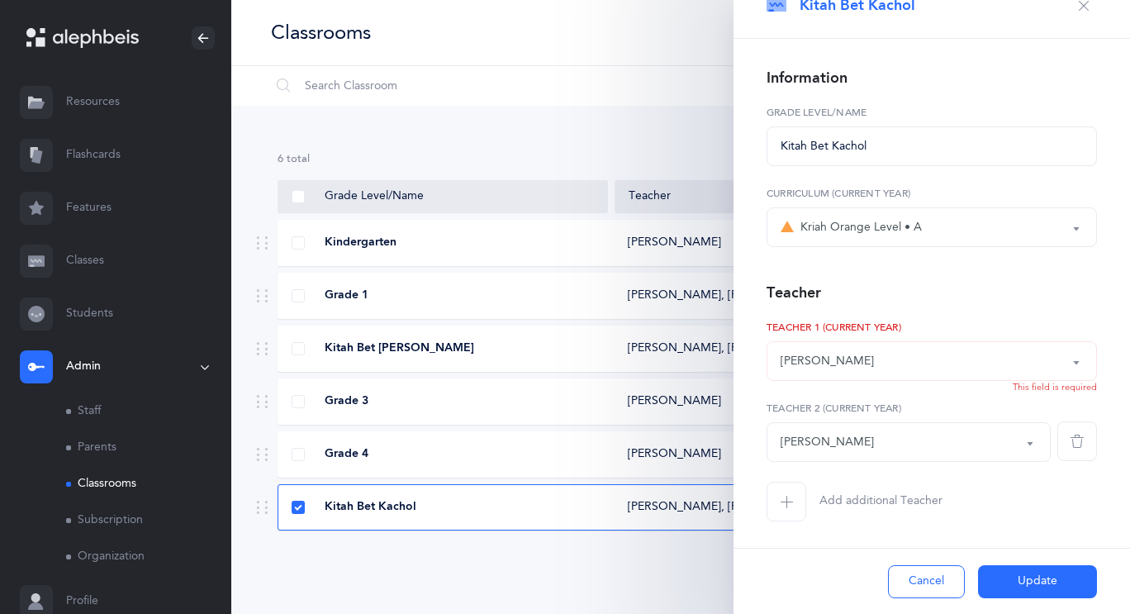
click at [786, 512] on span "button" at bounding box center [787, 502] width 40 height 40
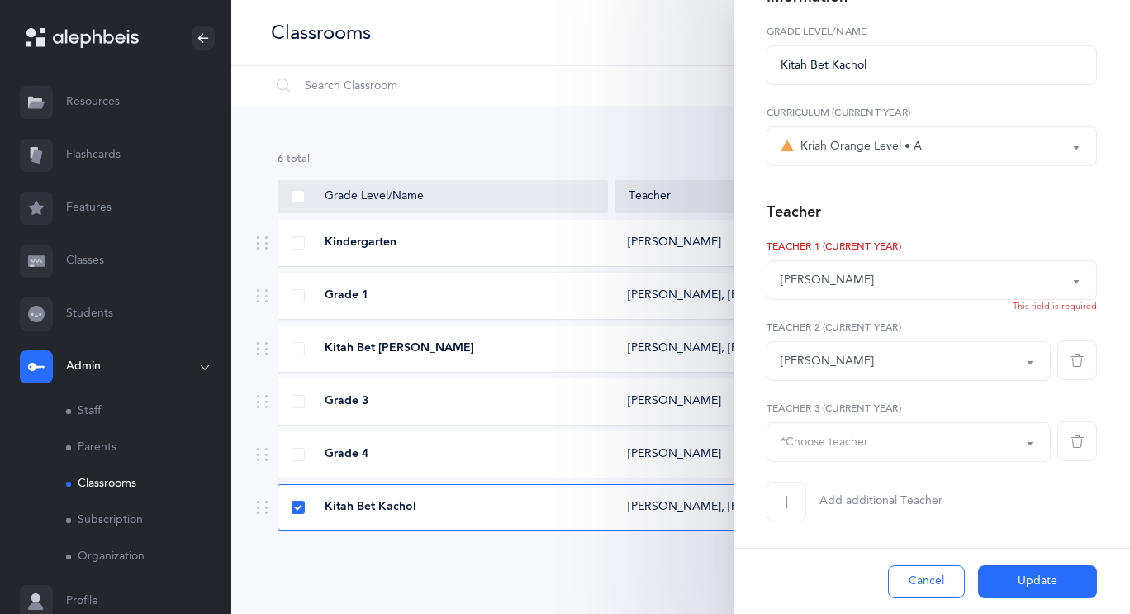
click at [1015, 454] on div "*Choose teacher" at bounding box center [909, 442] width 256 height 28
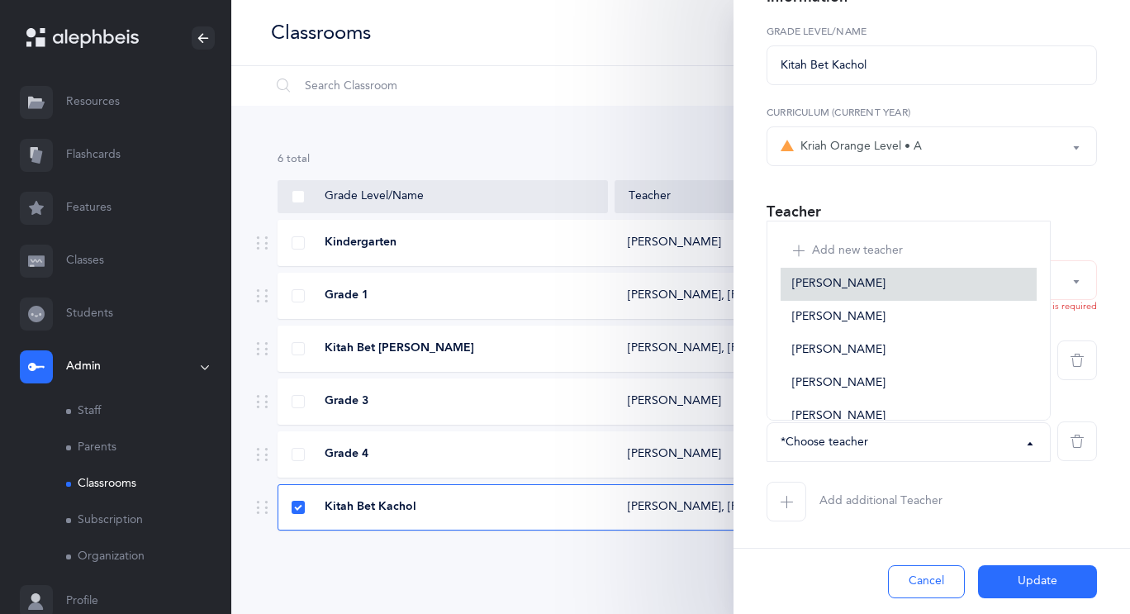
click at [910, 289] on link "[PERSON_NAME]" at bounding box center [909, 284] width 256 height 33
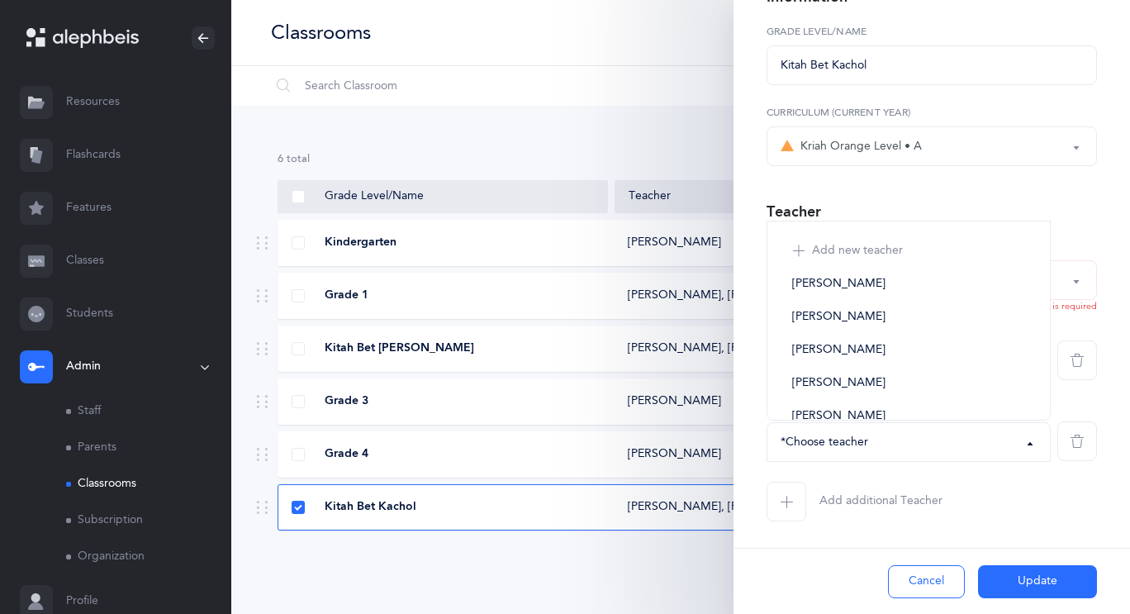
select select "2656"
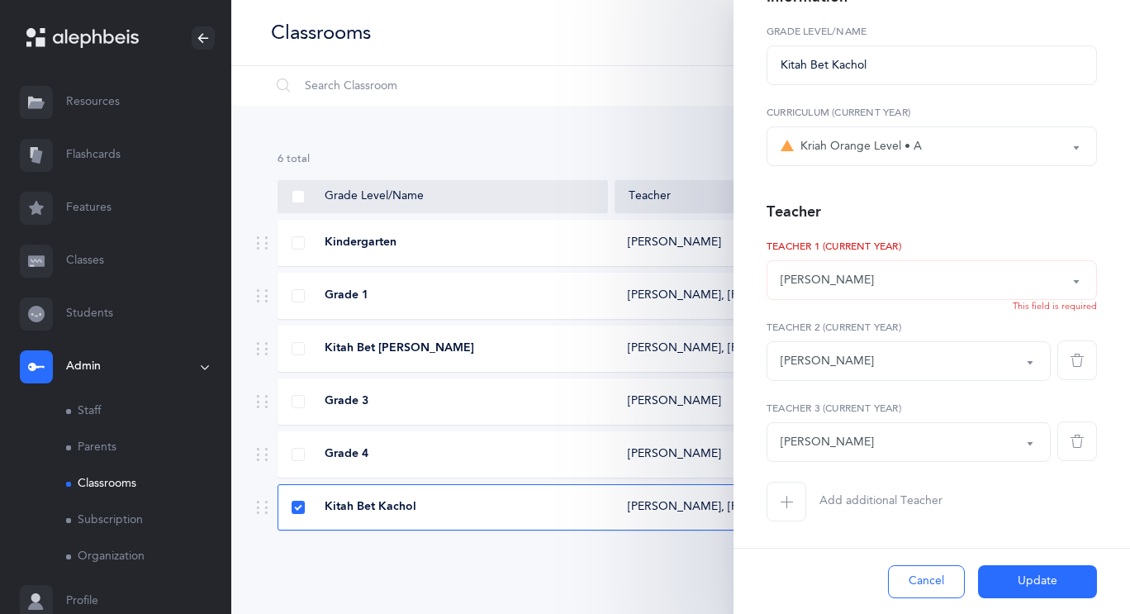
click at [1030, 594] on button "Update" at bounding box center [1037, 581] width 119 height 33
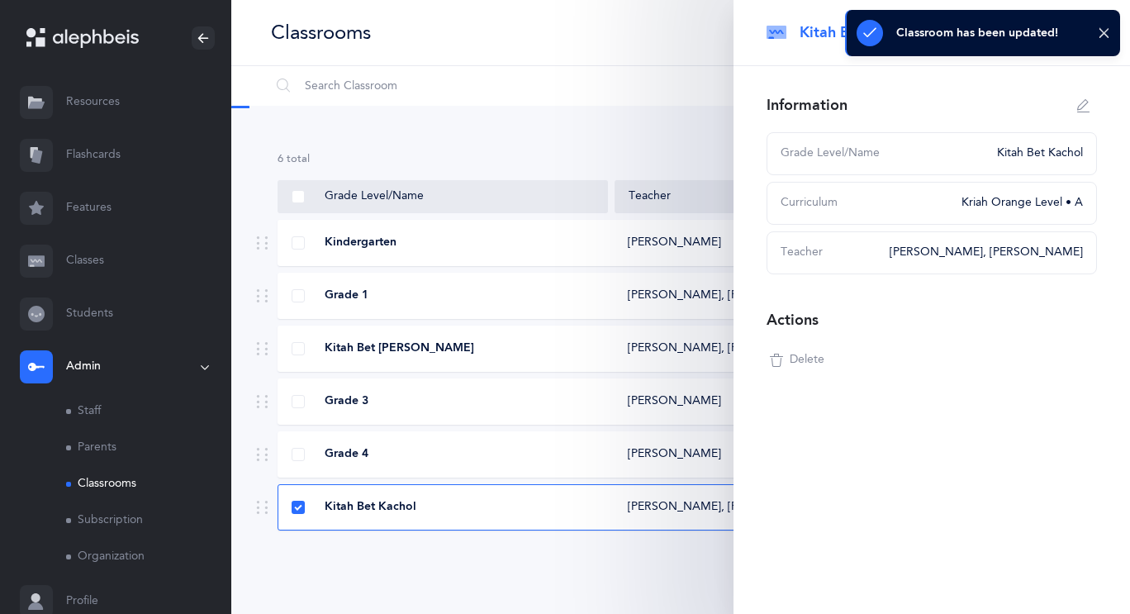
scroll to position [0, 0]
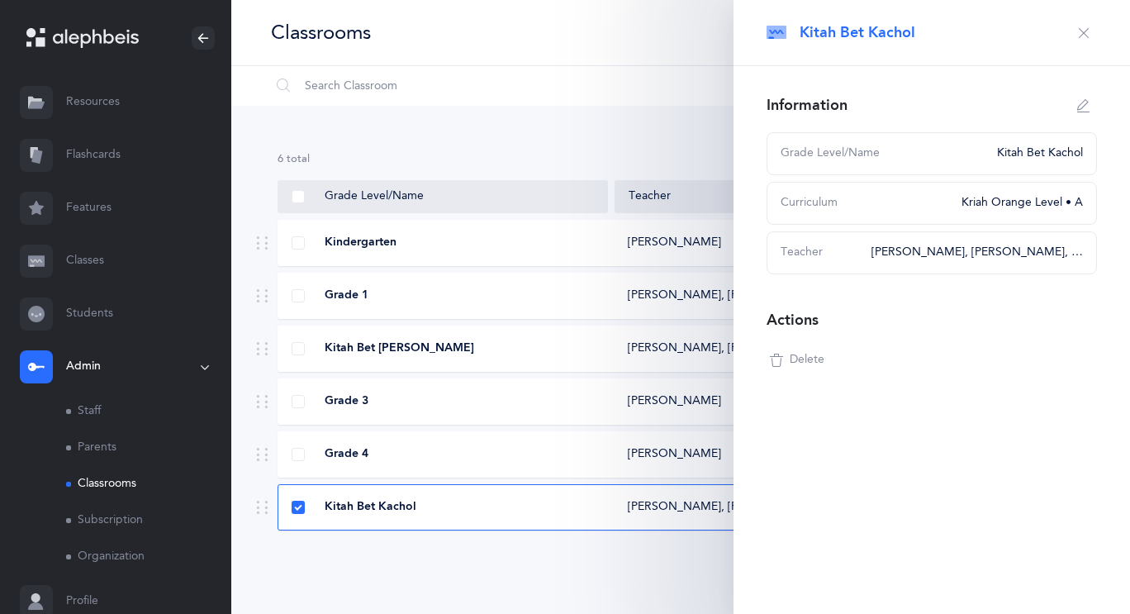
click at [1080, 36] on icon "button" at bounding box center [1083, 32] width 13 height 13
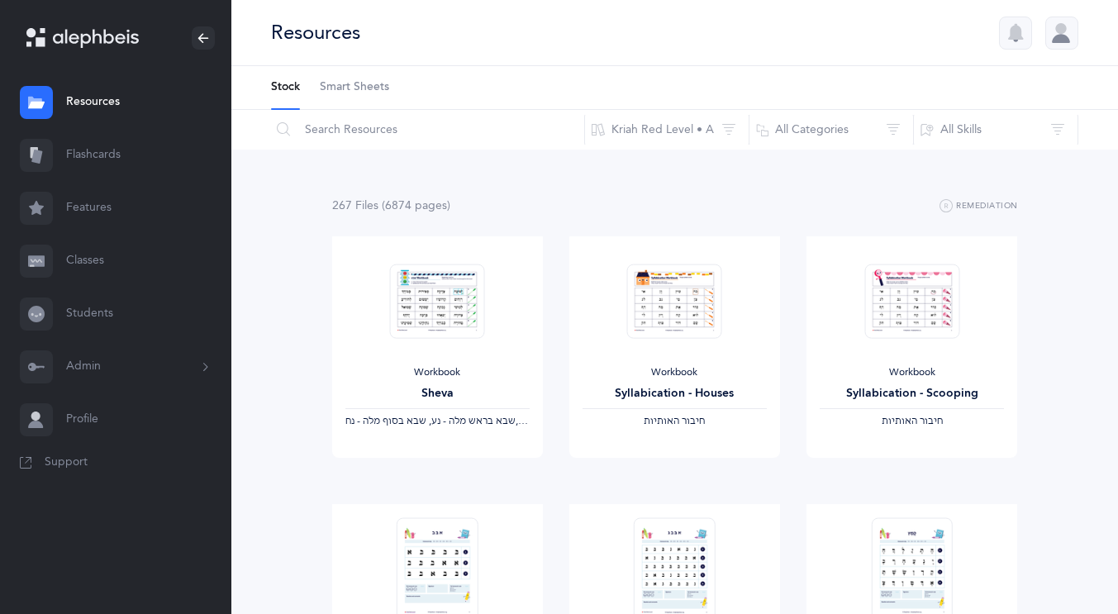
click at [159, 355] on button "Admin" at bounding box center [115, 366] width 231 height 53
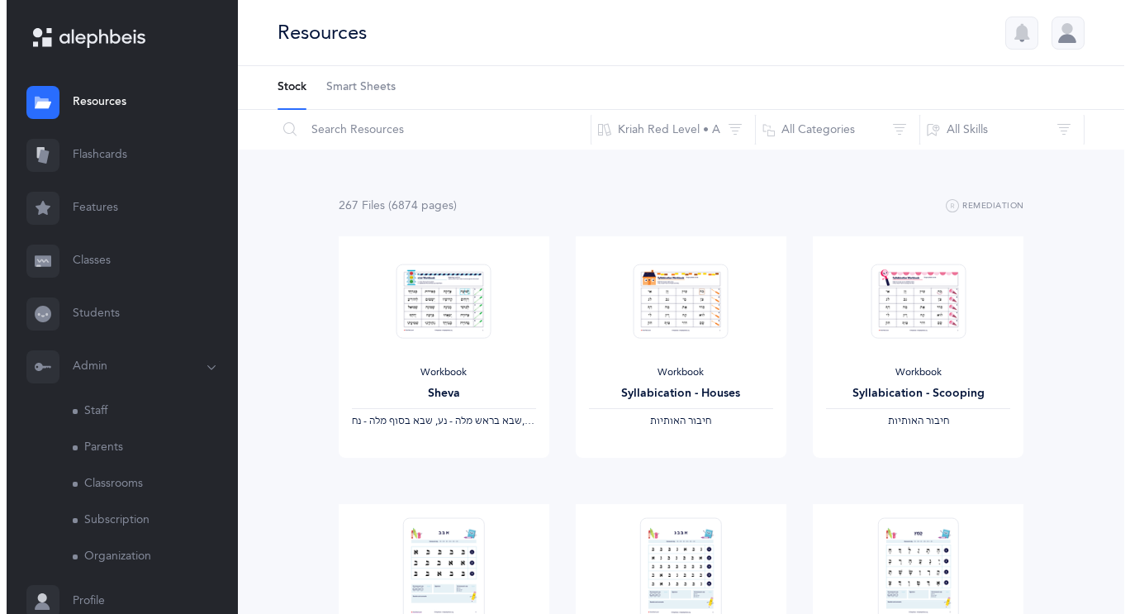
scroll to position [67, 0]
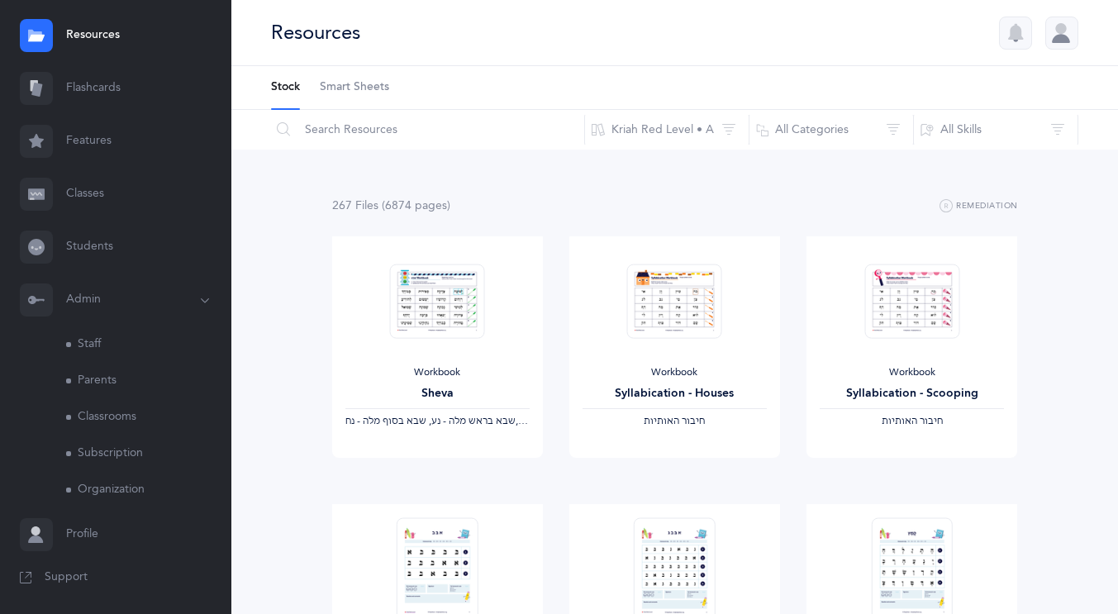
click at [136, 413] on link "Classrooms" at bounding box center [148, 417] width 165 height 36
